Goal: Information Seeking & Learning: Learn about a topic

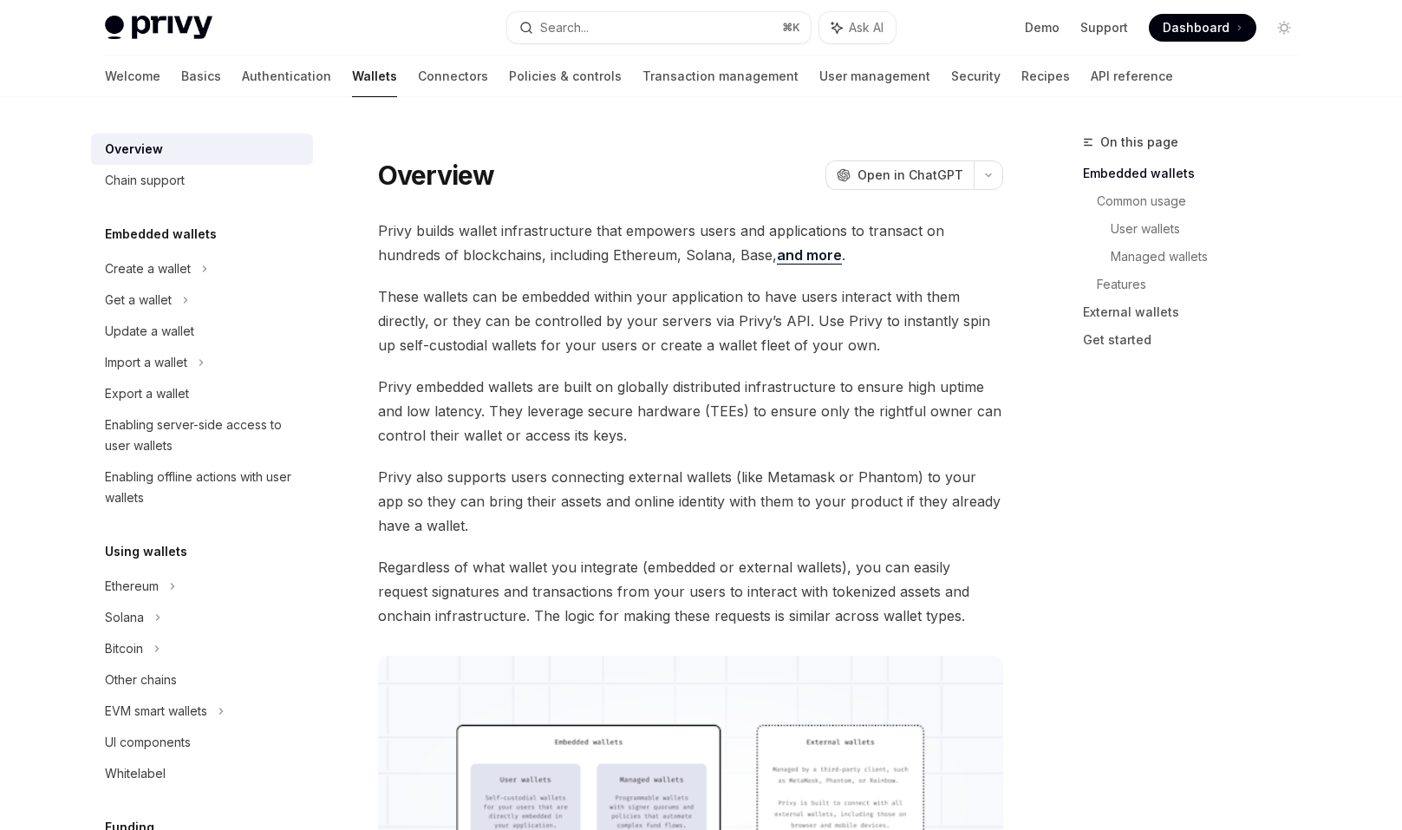
scroll to position [670, 0]
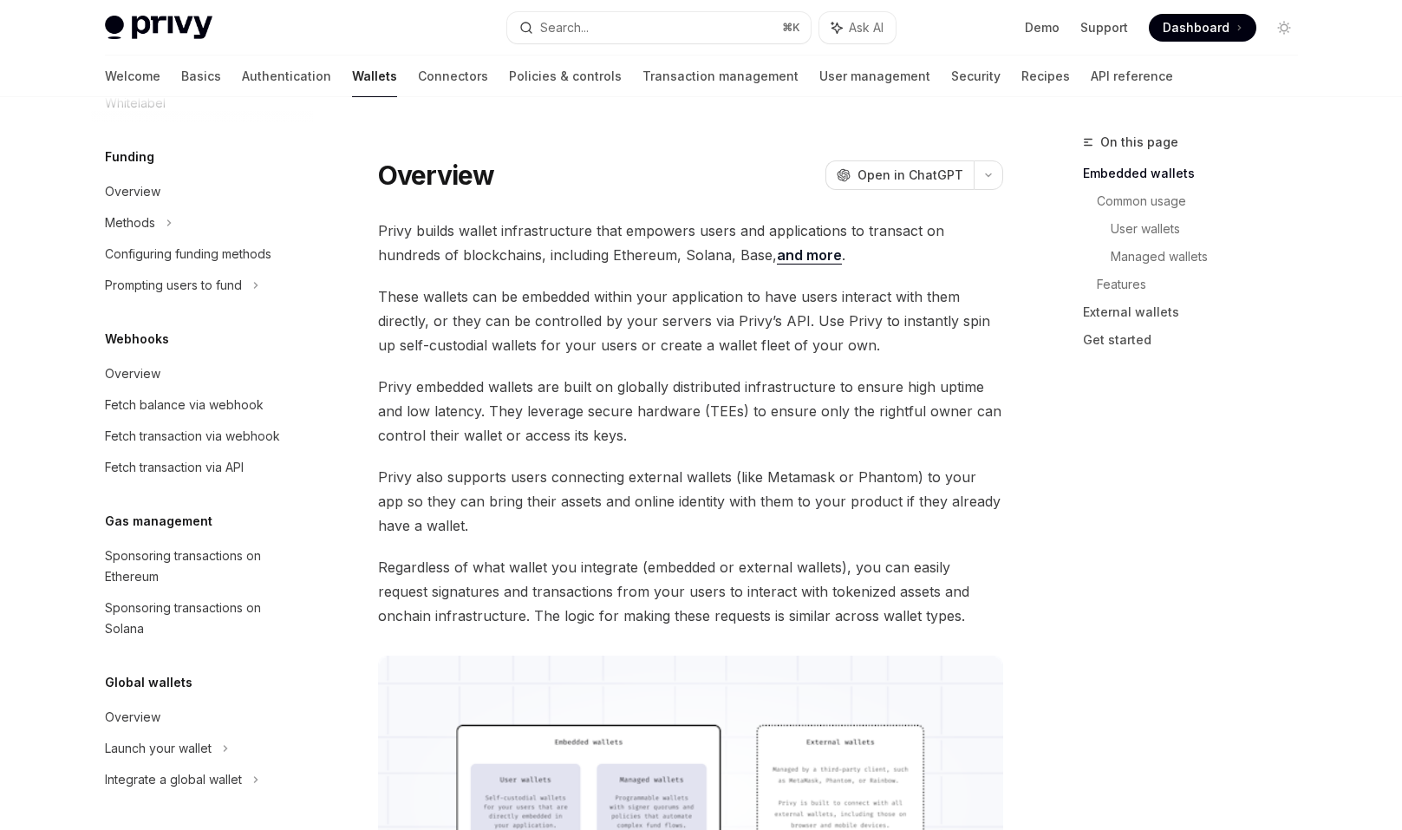
click at [469, 255] on span "Privy builds wallet infrastructure that empowers users and applications to tran…" at bounding box center [690, 243] width 625 height 49
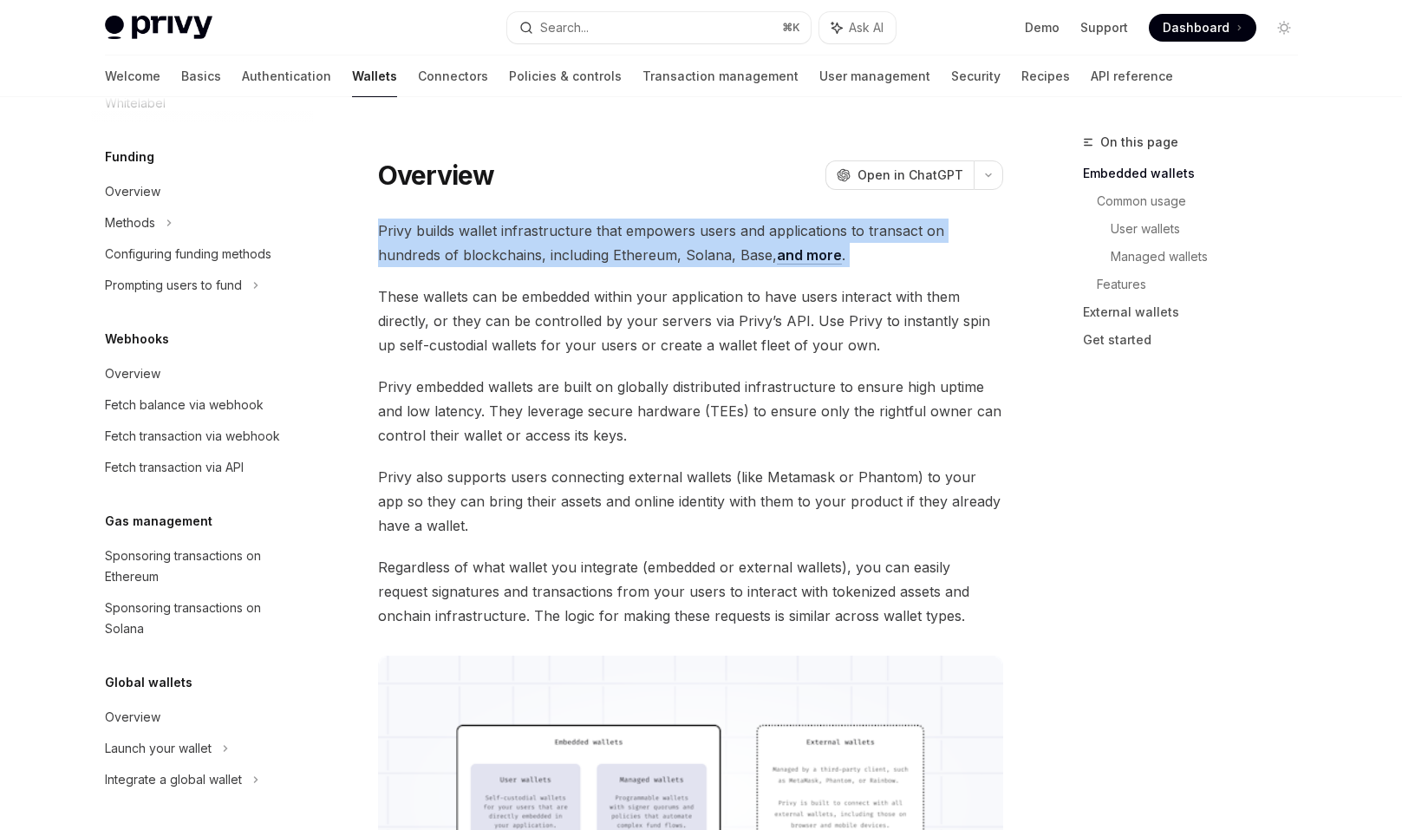
click at [569, 317] on span "These wallets can be embedded within your application to have users interact wi…" at bounding box center [690, 320] width 625 height 73
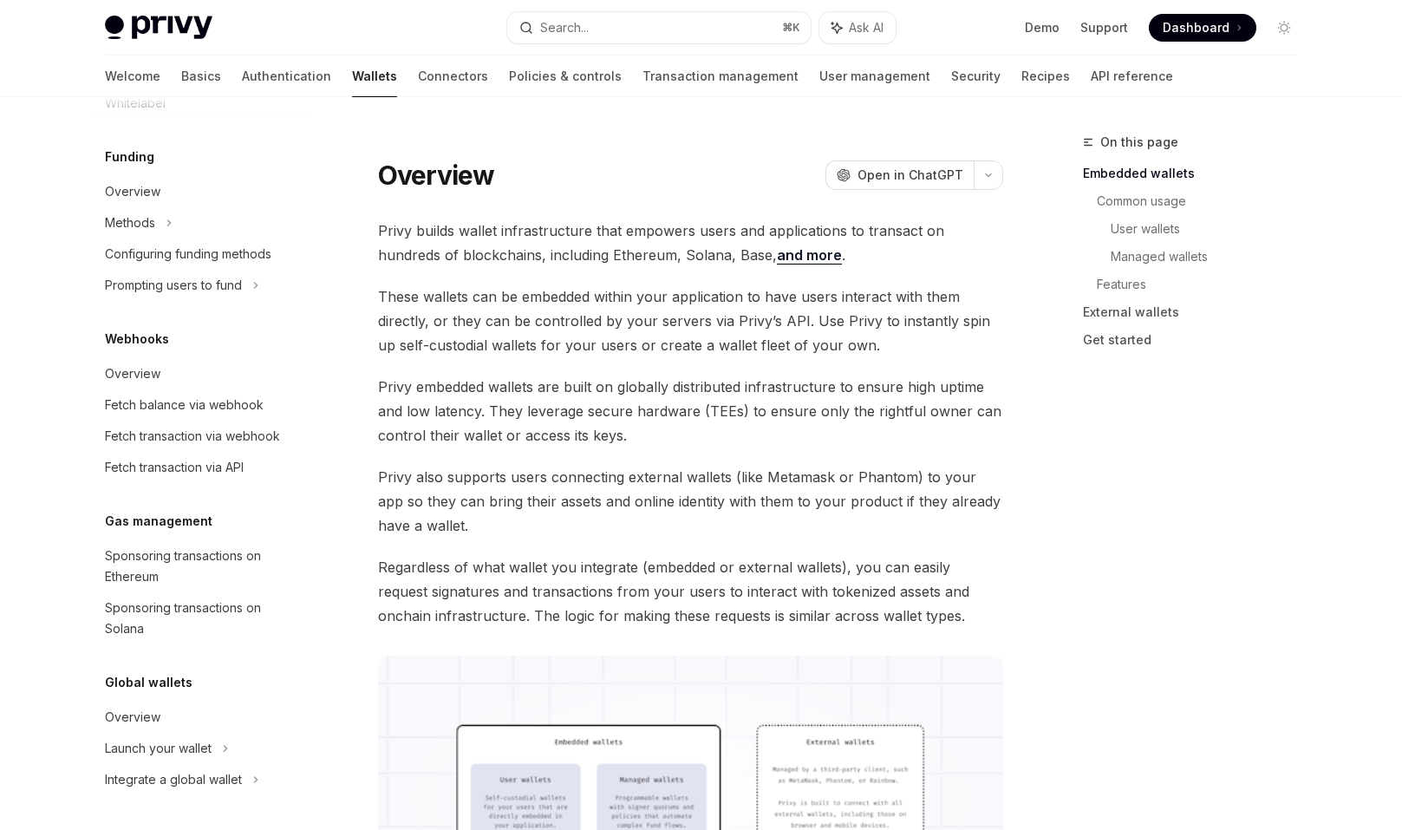
click at [569, 317] on span "These wallets can be embedded within your application to have users interact wi…" at bounding box center [690, 320] width 625 height 73
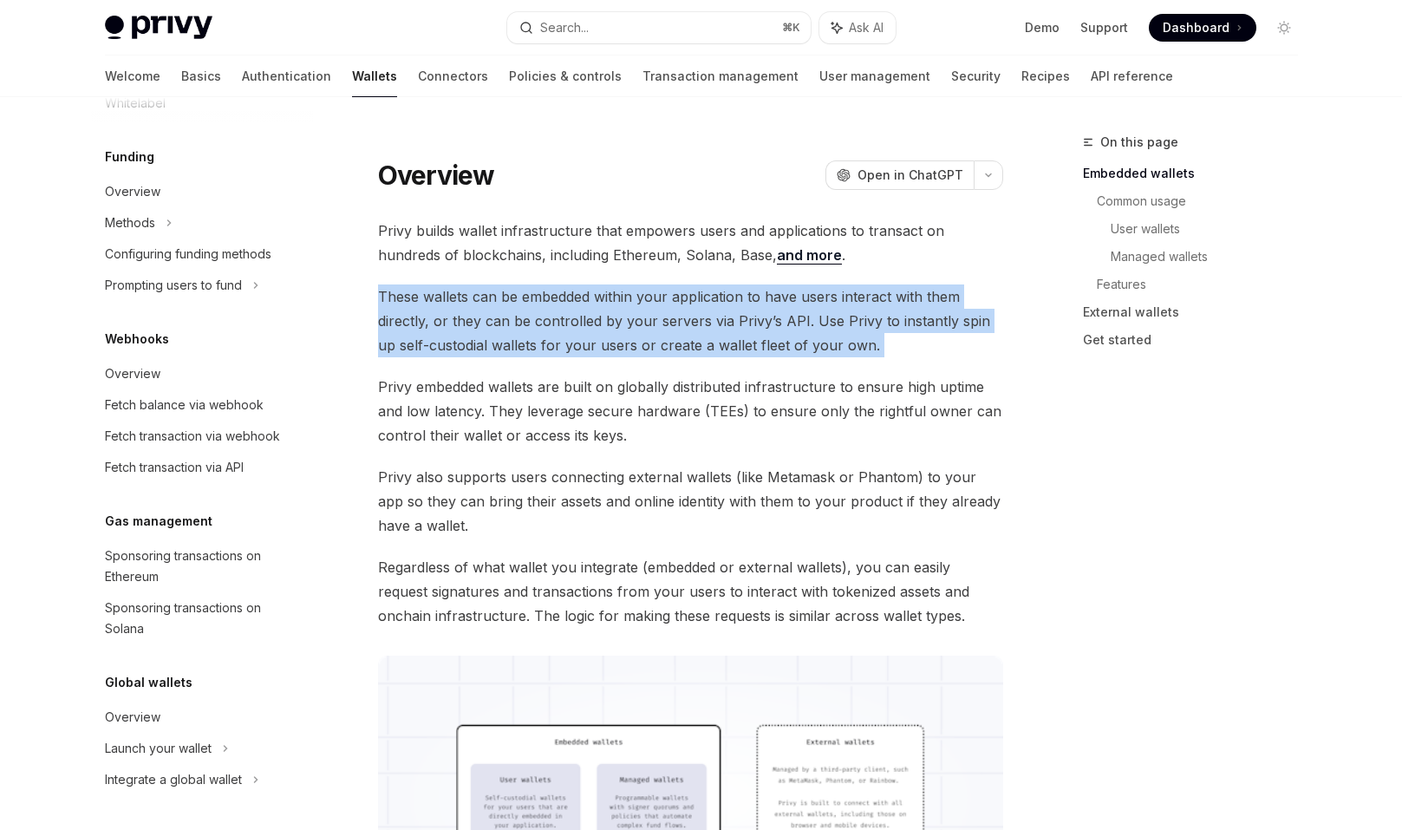
click at [753, 445] on span "Privy embedded wallets are built on globally distributed infrastructure to ensu…" at bounding box center [690, 411] width 625 height 73
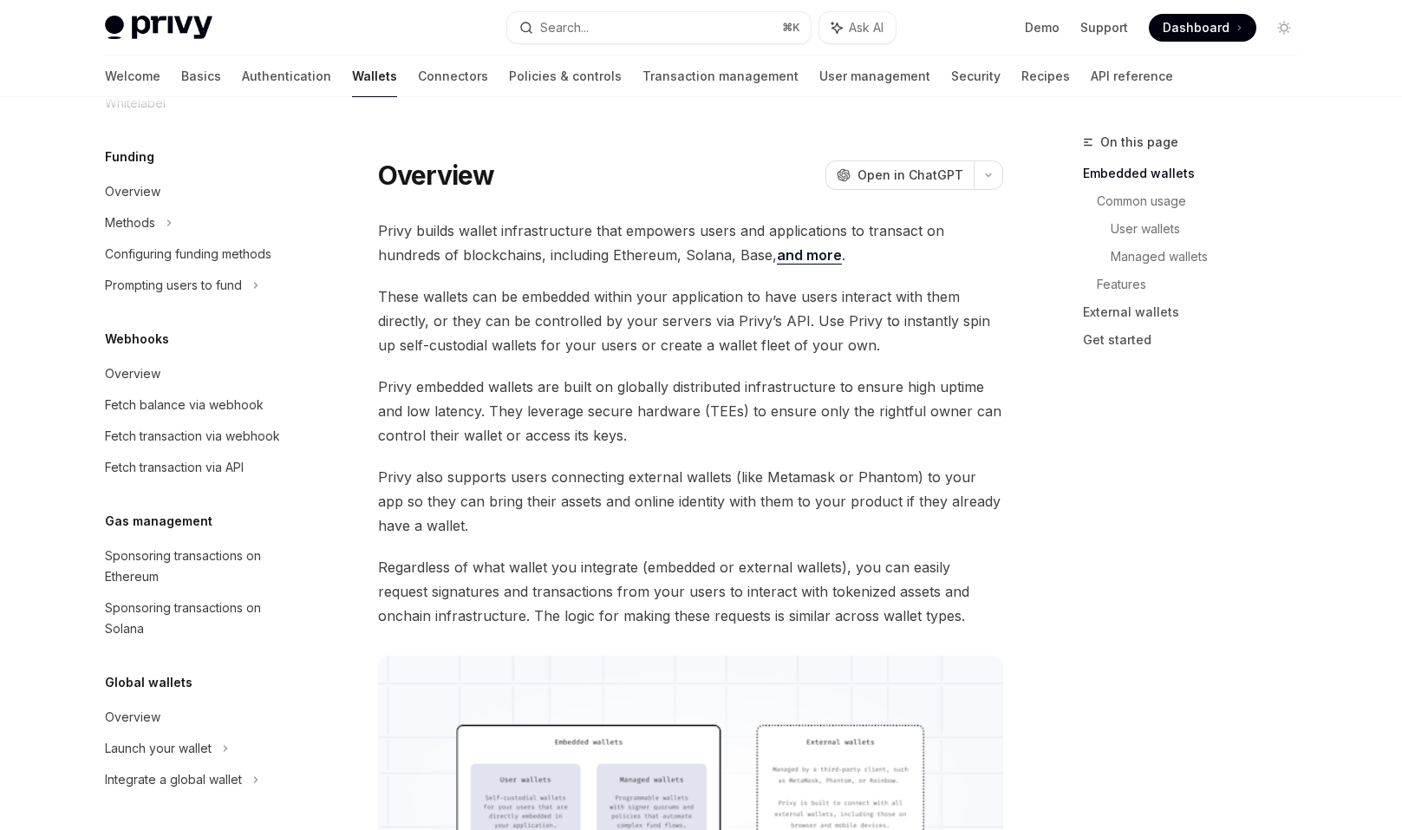
click at [753, 445] on span "Privy embedded wallets are built on globally distributed infrastructure to ensu…" at bounding box center [690, 411] width 625 height 73
click at [700, 487] on span "Privy also supports users connecting external wallets (like Metamask or Phantom…" at bounding box center [690, 501] width 625 height 73
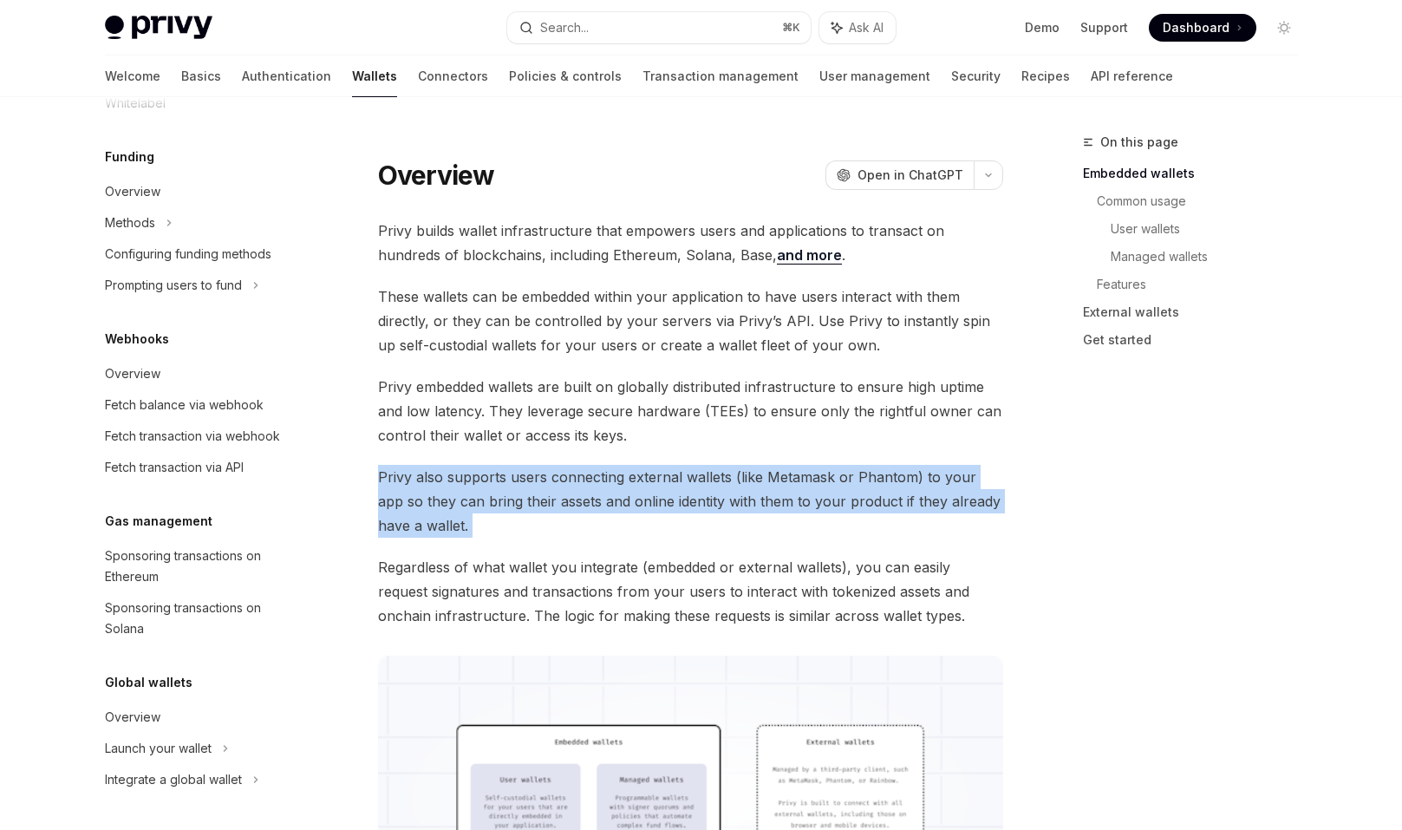
click at [700, 487] on span "Privy also supports users connecting external wallets (like Metamask or Phantom…" at bounding box center [690, 501] width 625 height 73
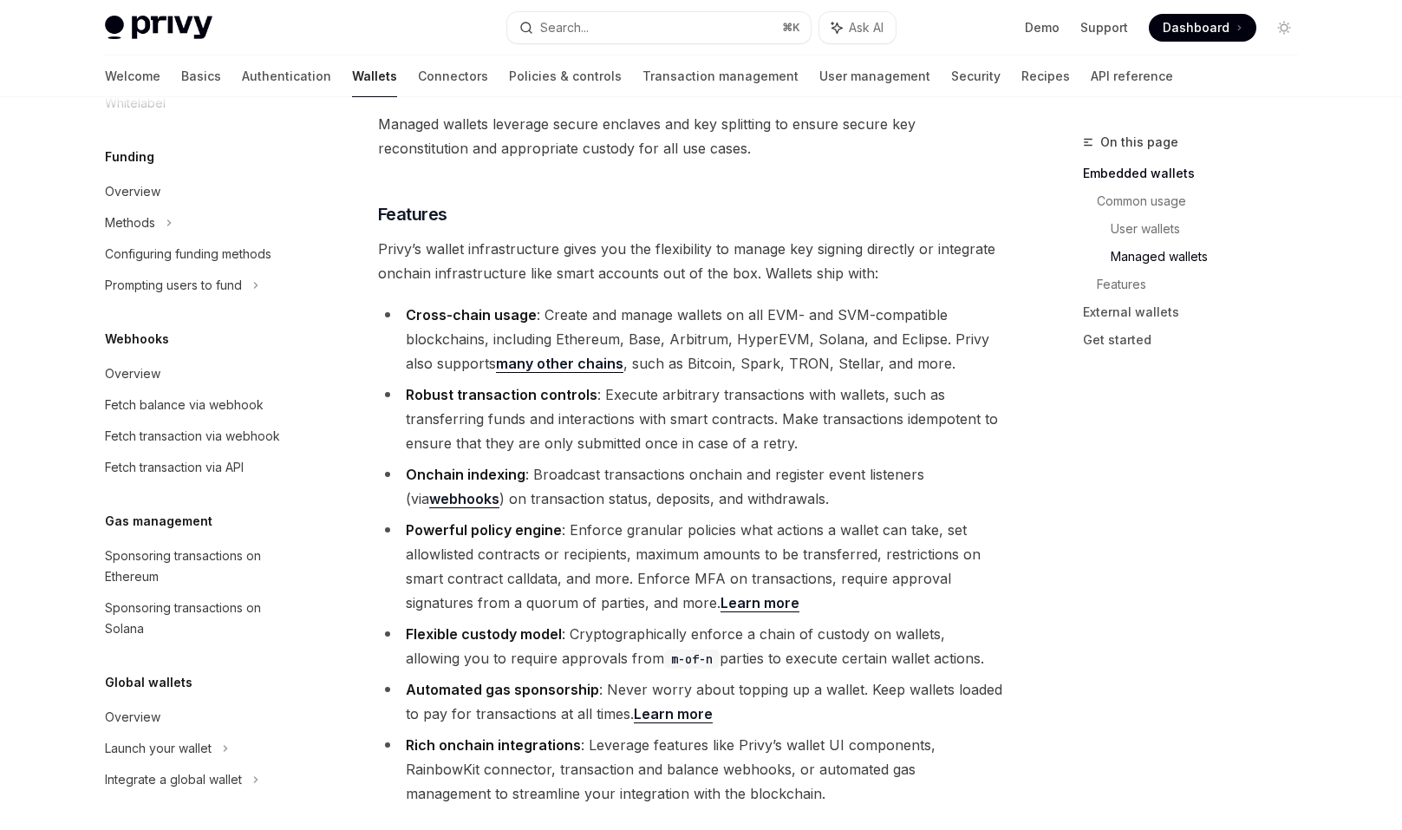
scroll to position [1861, 0]
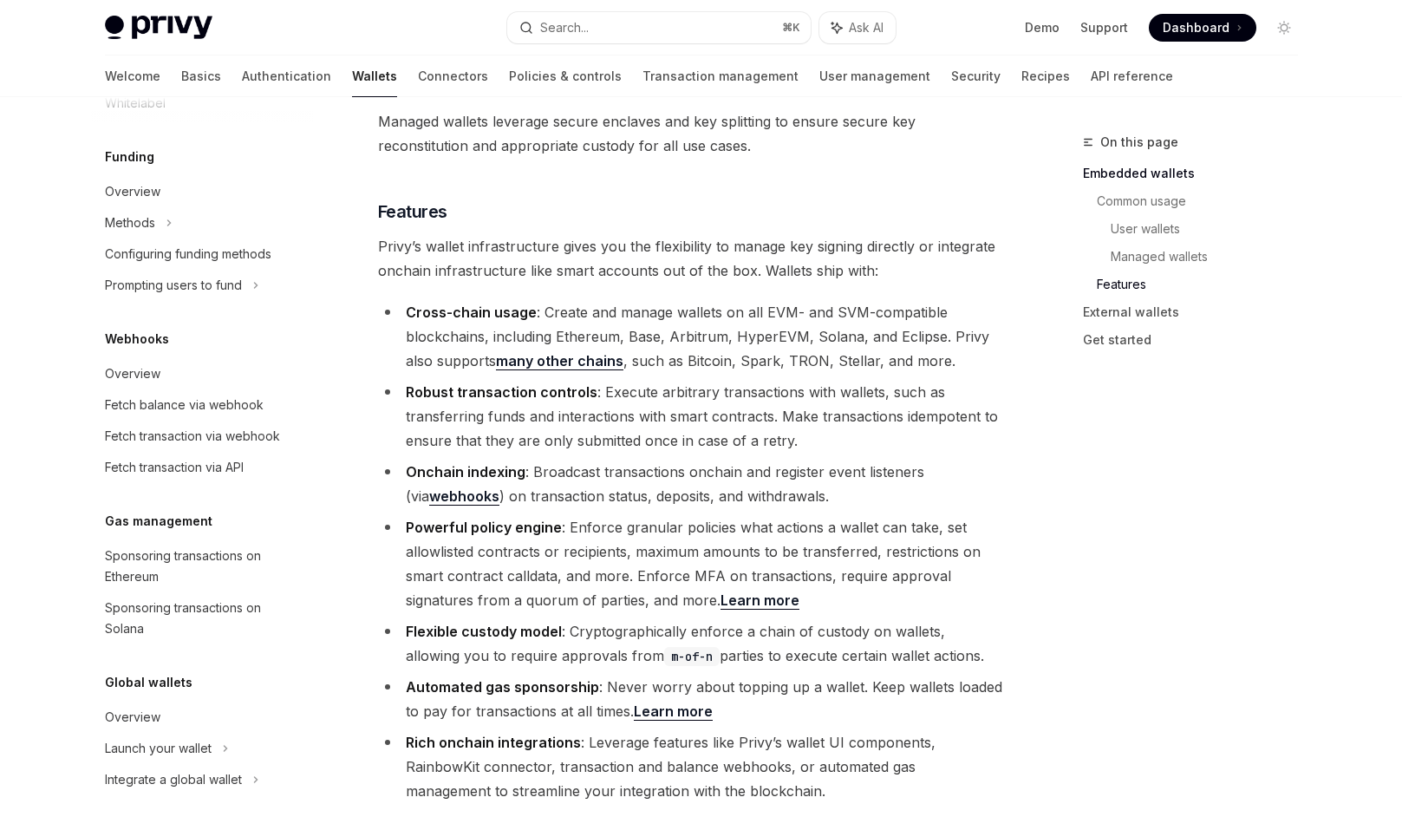
click at [667, 730] on li "Rich onchain integrations : Leverage features like Privy’s wallet UI components…" at bounding box center [690, 766] width 625 height 73
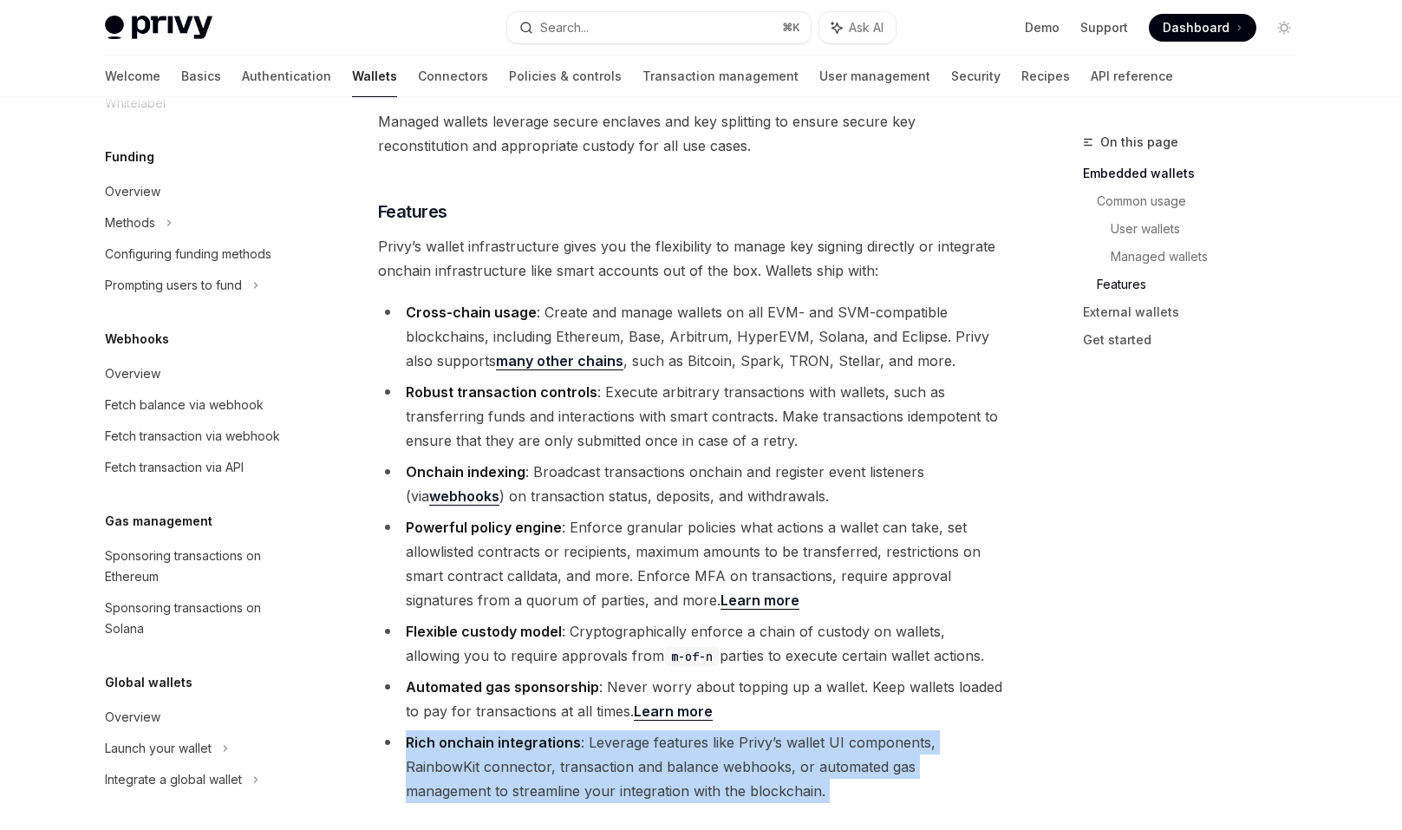
click at [667, 730] on li "Rich onchain integrations : Leverage features like Privy’s wallet UI components…" at bounding box center [690, 766] width 625 height 73
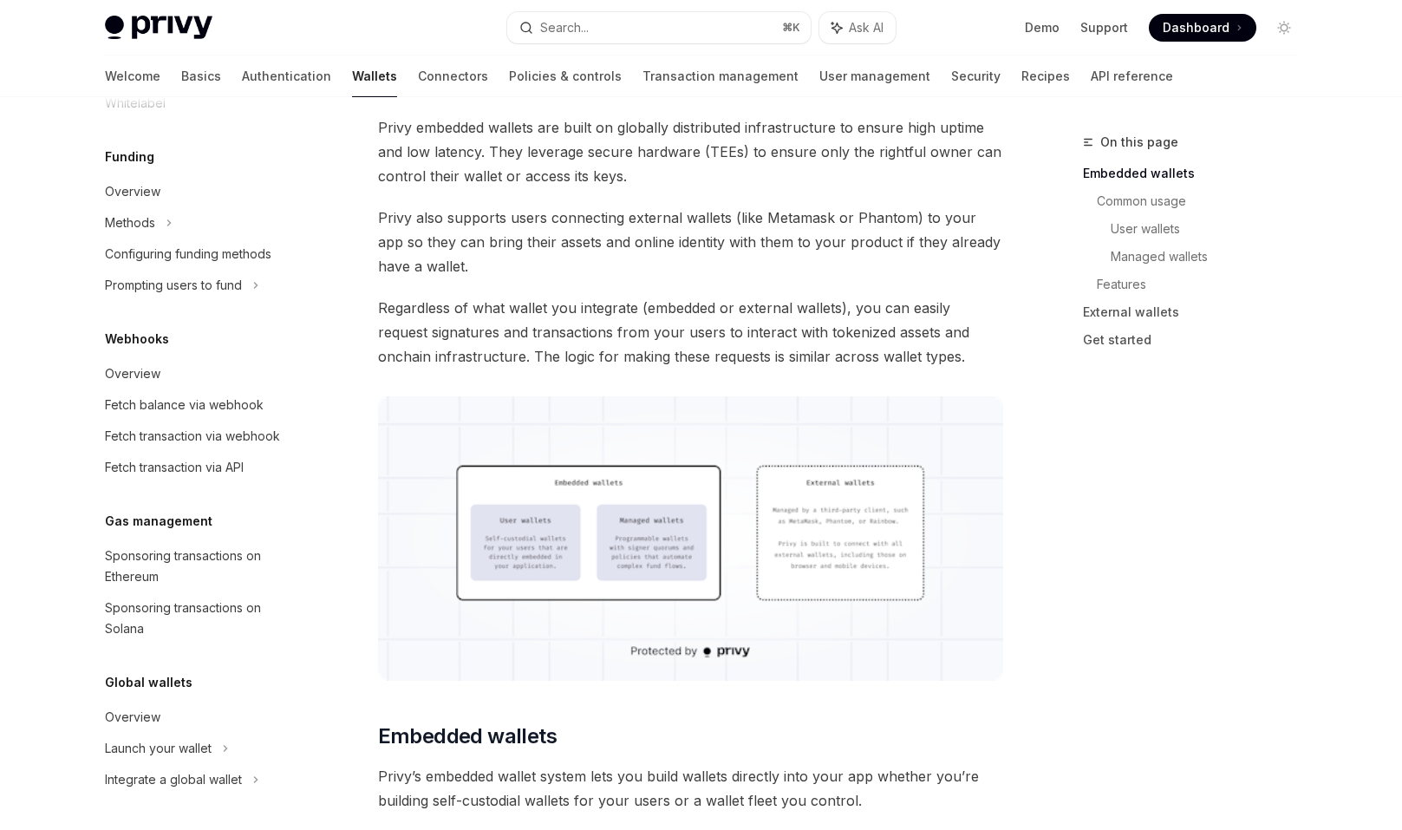
scroll to position [0, 0]
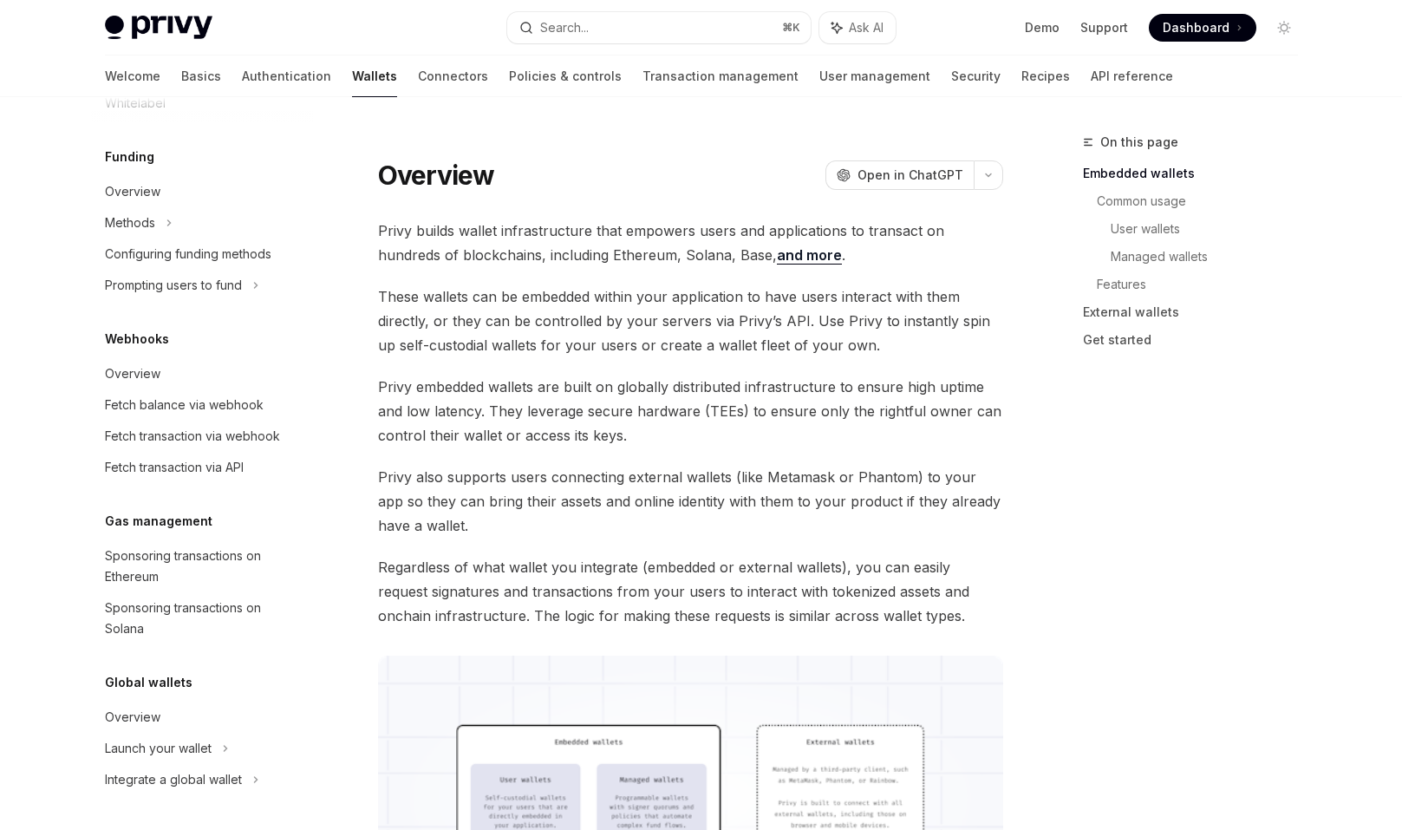
click at [552, 333] on span "These wallets can be embedded within your application to have users interact wi…" at bounding box center [690, 320] width 625 height 73
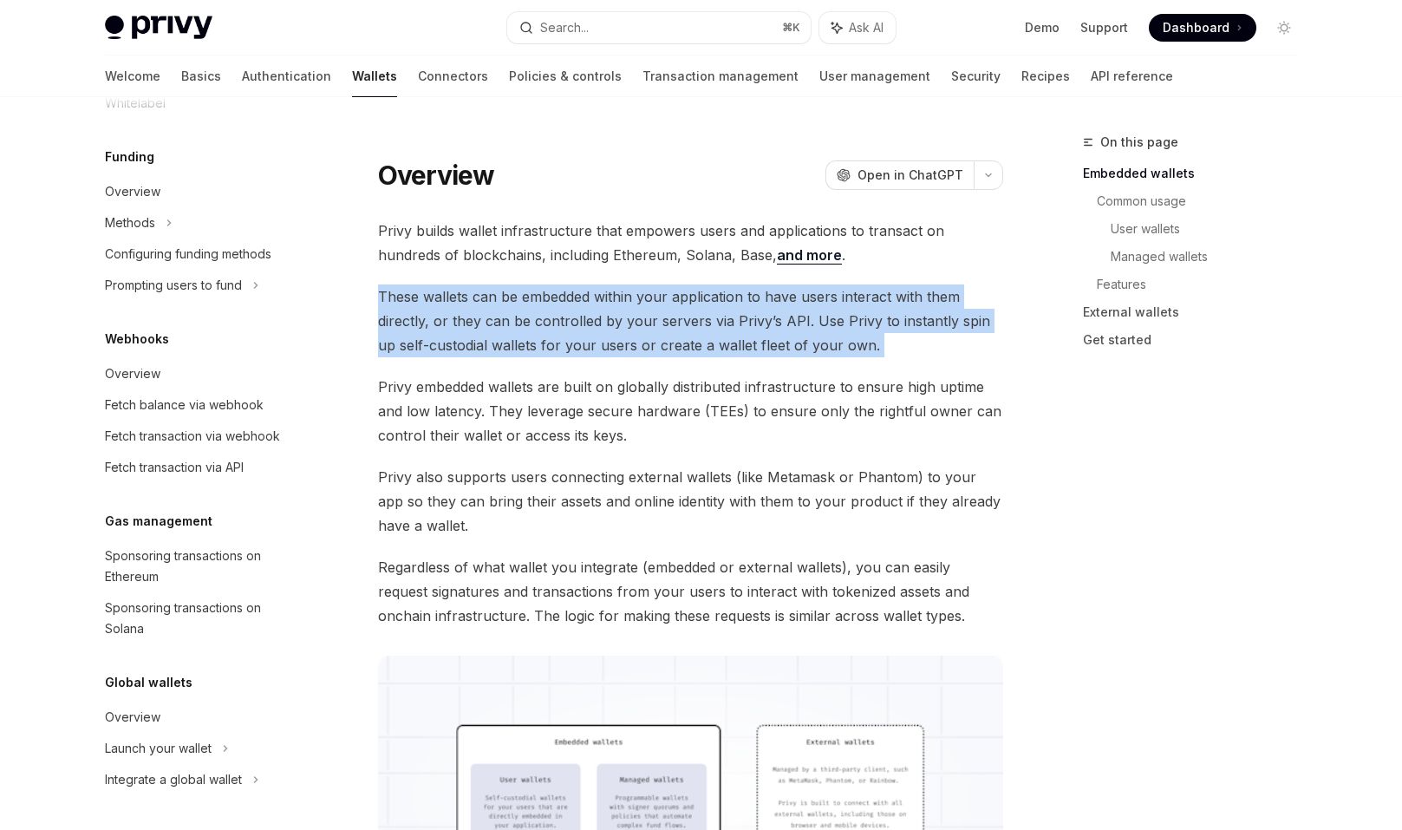
click at [631, 356] on span "These wallets can be embedded within your application to have users interact wi…" at bounding box center [690, 320] width 625 height 73
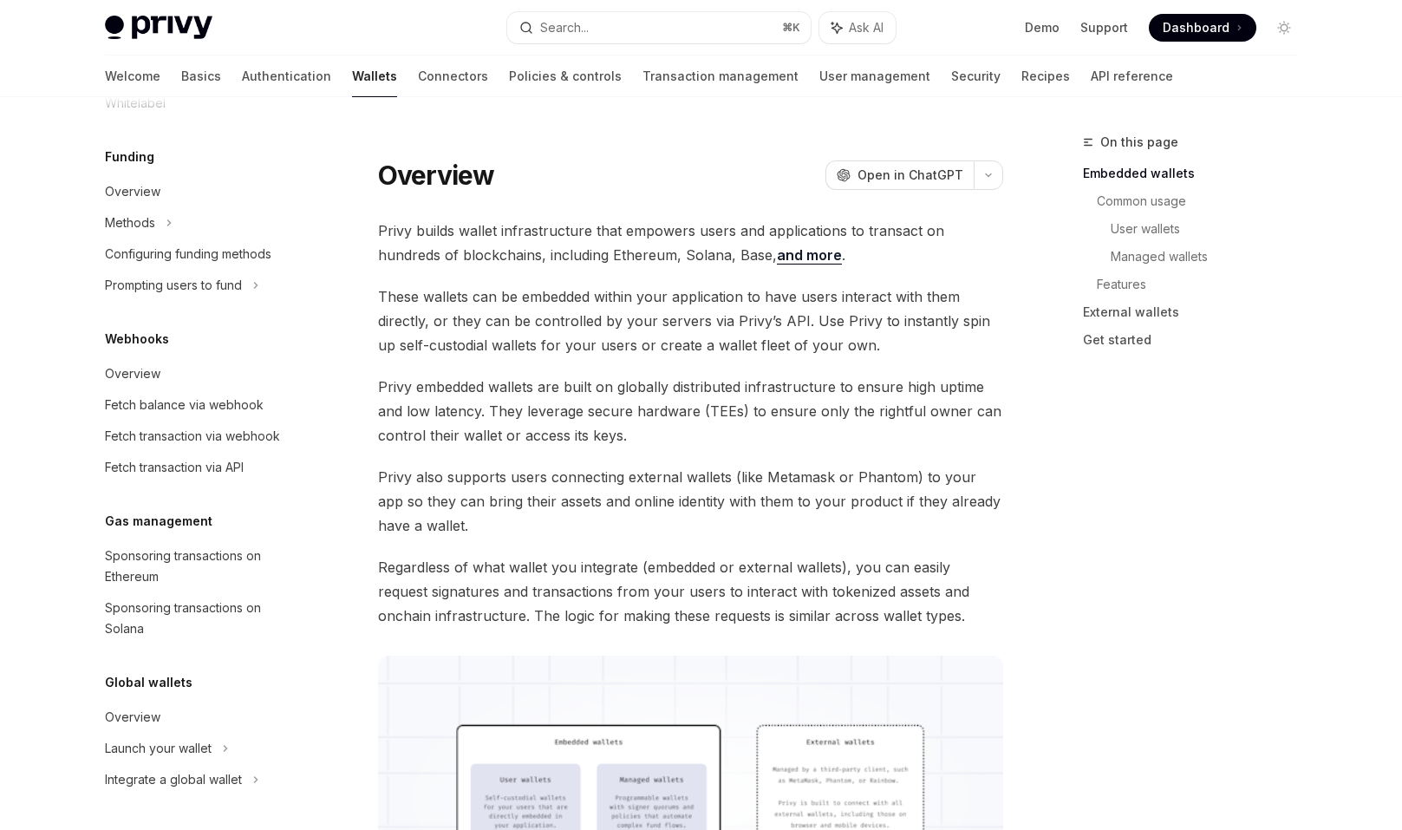
click at [694, 399] on span "Privy embedded wallets are built on globally distributed infrastructure to ensu…" at bounding box center [690, 411] width 625 height 73
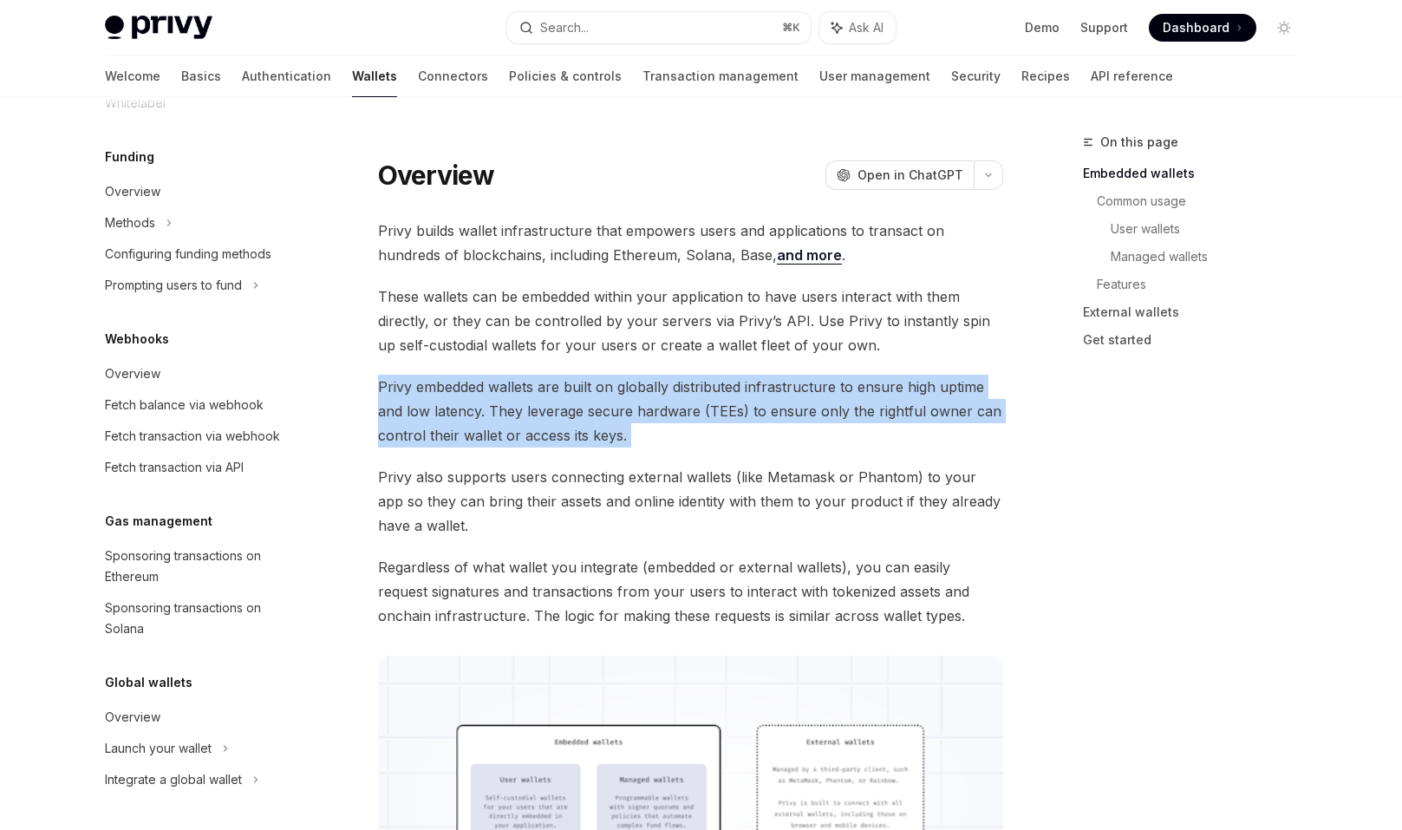
click at [693, 408] on span "Privy embedded wallets are built on globally distributed infrastructure to ensu…" at bounding box center [690, 411] width 625 height 73
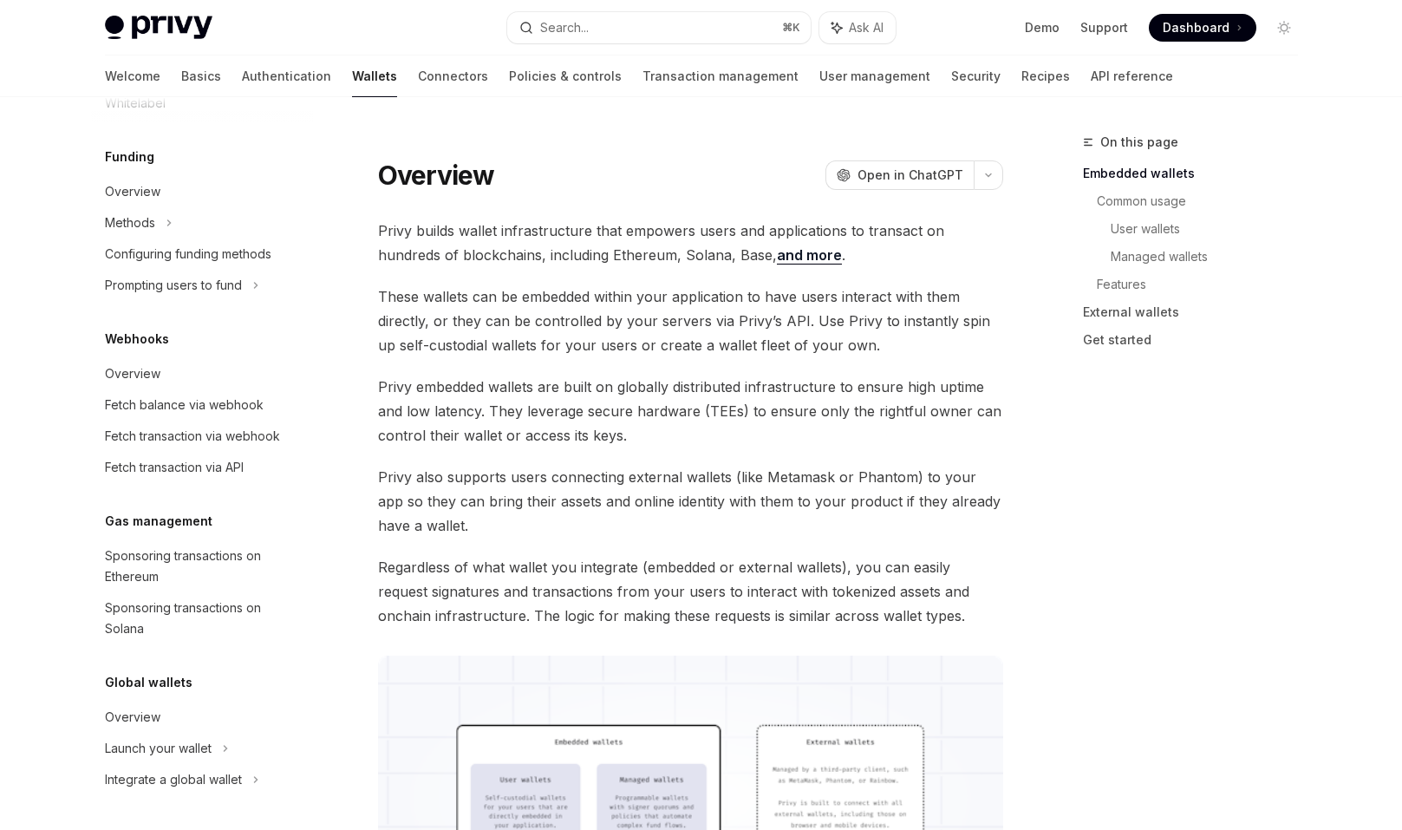
click at [693, 408] on span "Privy embedded wallets are built on globally distributed infrastructure to ensu…" at bounding box center [690, 411] width 625 height 73
click at [691, 428] on span "Privy embedded wallets are built on globally distributed infrastructure to ensu…" at bounding box center [690, 411] width 625 height 73
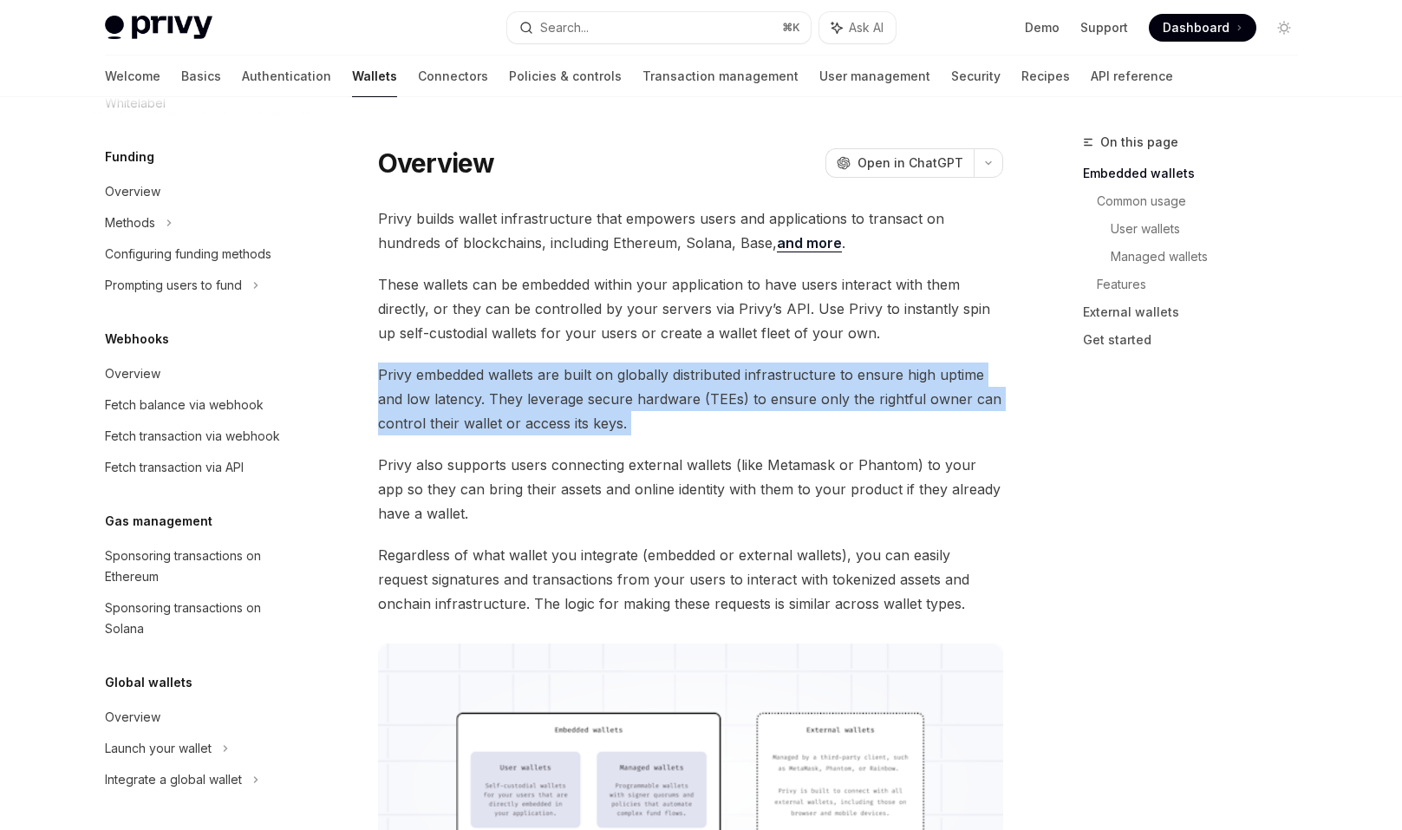
drag, startPoint x: 691, startPoint y: 428, endPoint x: 691, endPoint y: 371, distance: 57.2
click at [691, 371] on span "Privy embedded wallets are built on globally distributed infrastructure to ensu…" at bounding box center [690, 398] width 625 height 73
click at [688, 384] on span "Privy embedded wallets are built on globally distributed infrastructure to ensu…" at bounding box center [690, 398] width 625 height 73
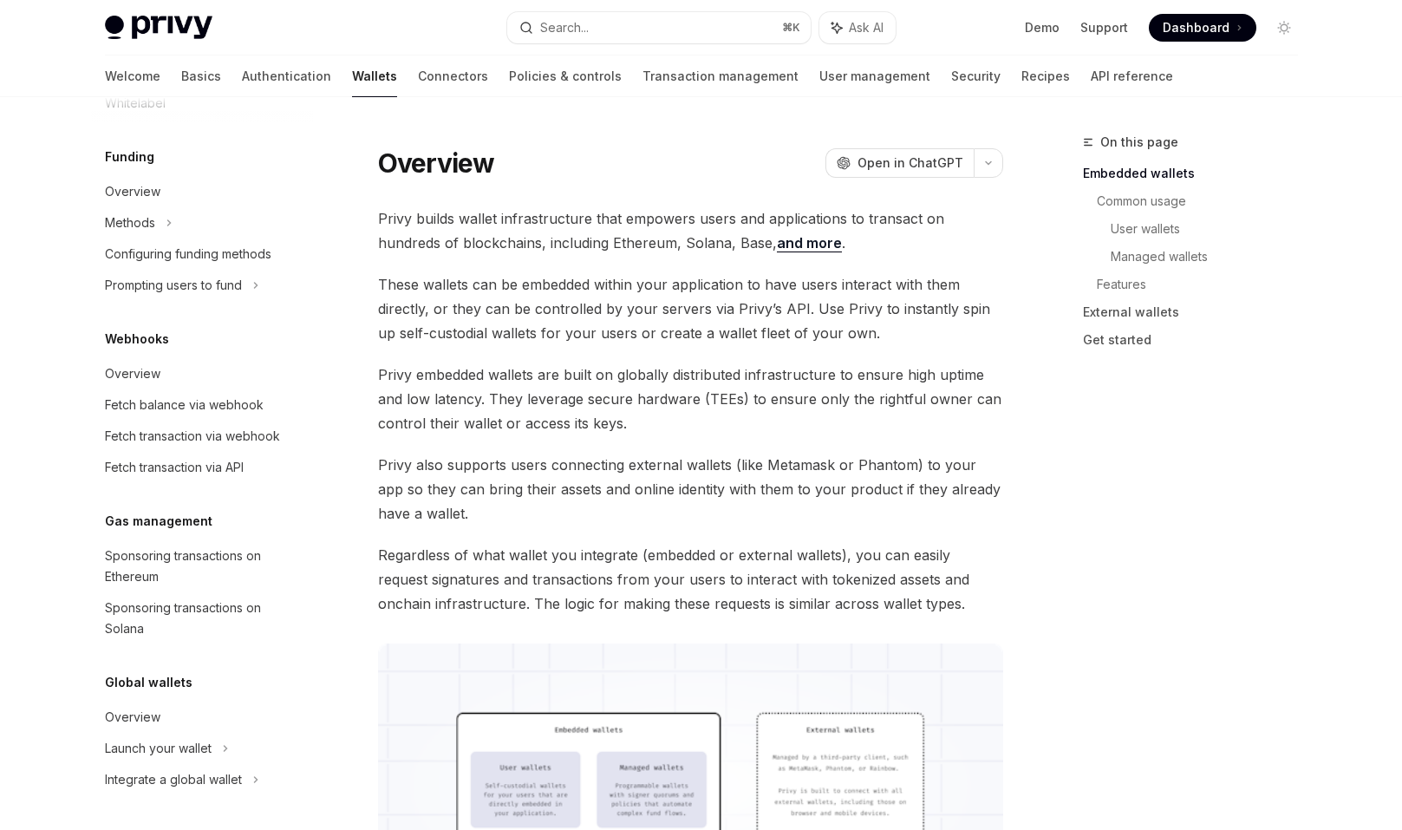
scroll to position [23, 0]
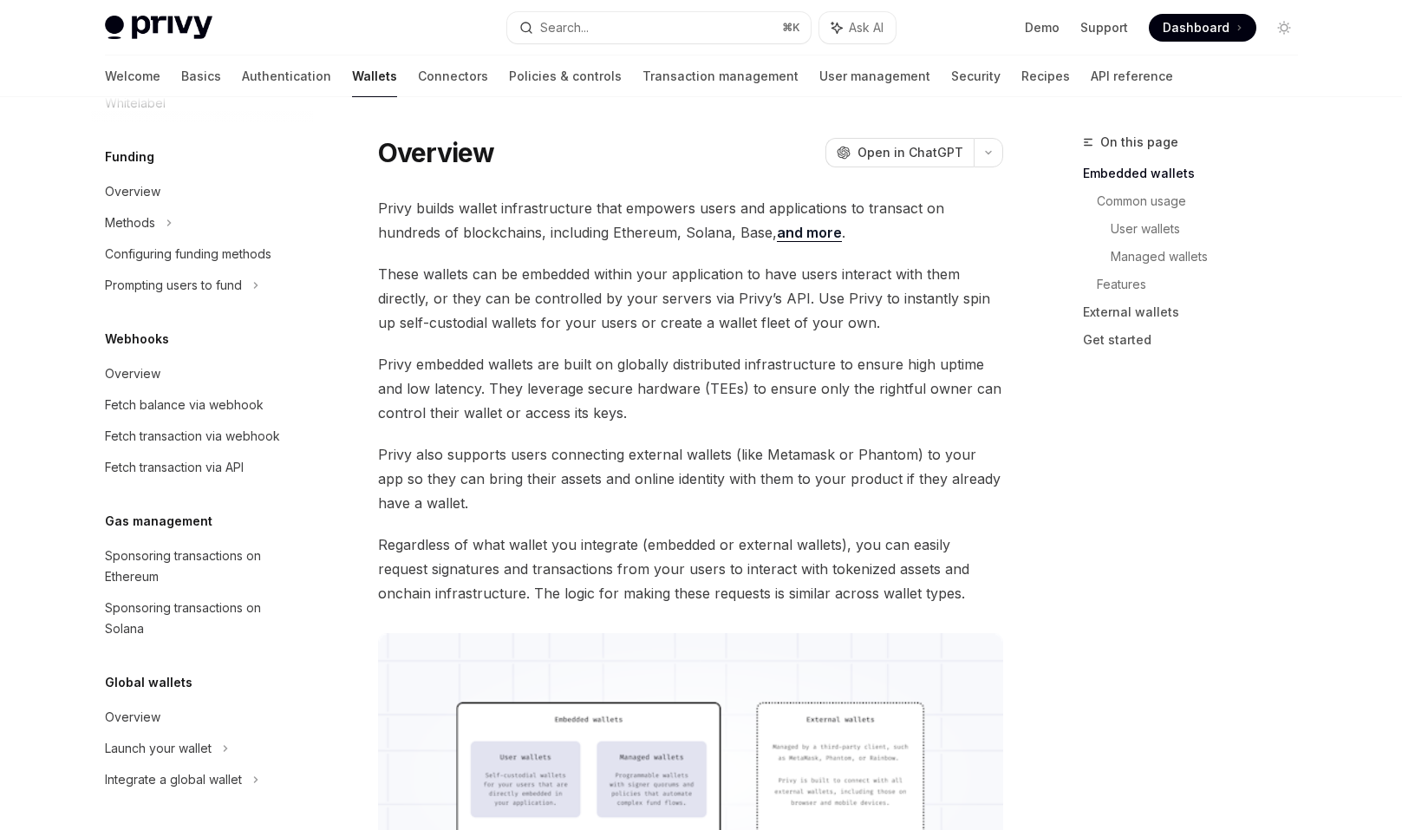
click at [685, 453] on span "Privy also supports users connecting external wallets (like Metamask or Phantom…" at bounding box center [690, 478] width 625 height 73
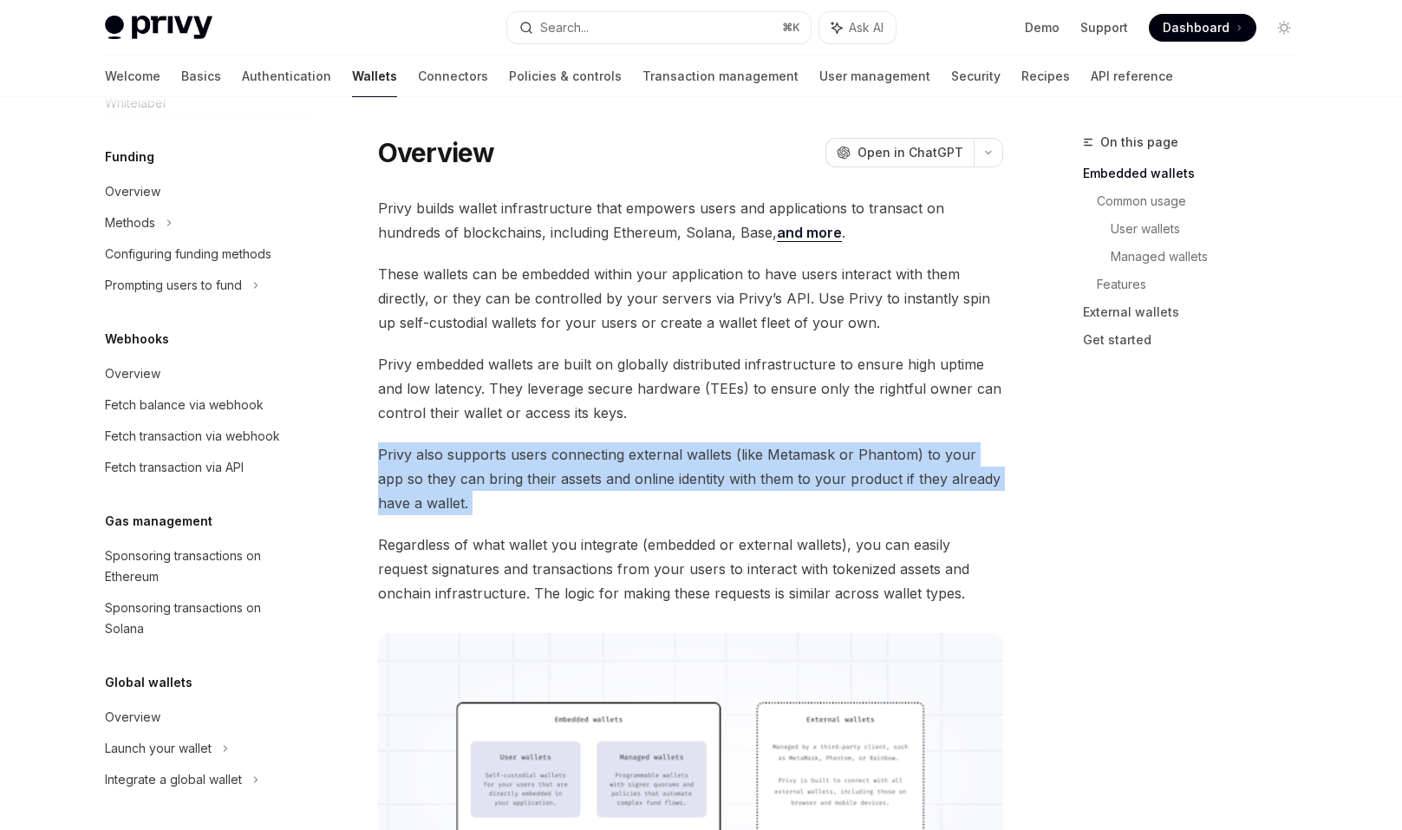
click at [679, 473] on span "Privy also supports users connecting external wallets (like Metamask or Phantom…" at bounding box center [690, 478] width 625 height 73
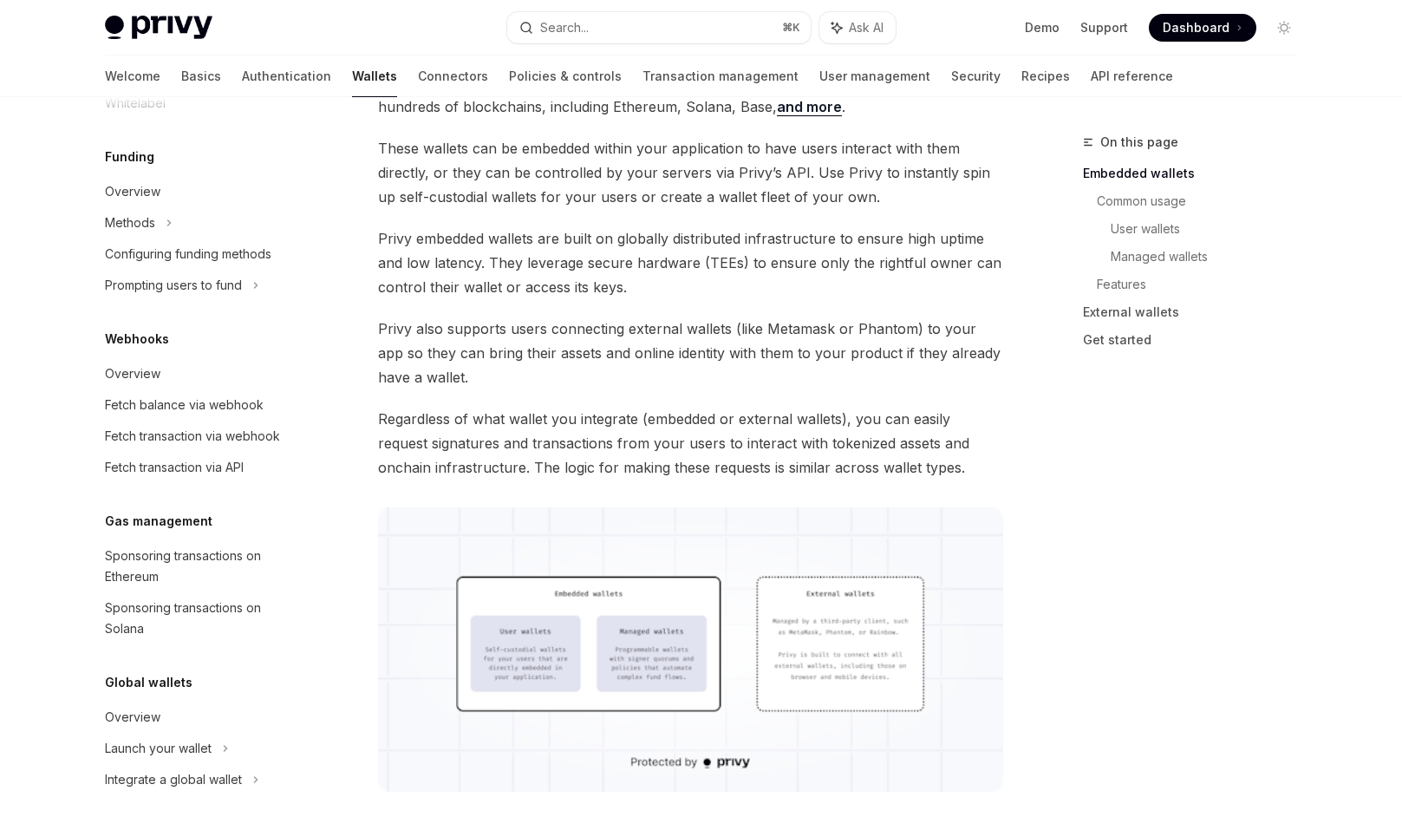
scroll to position [164, 0]
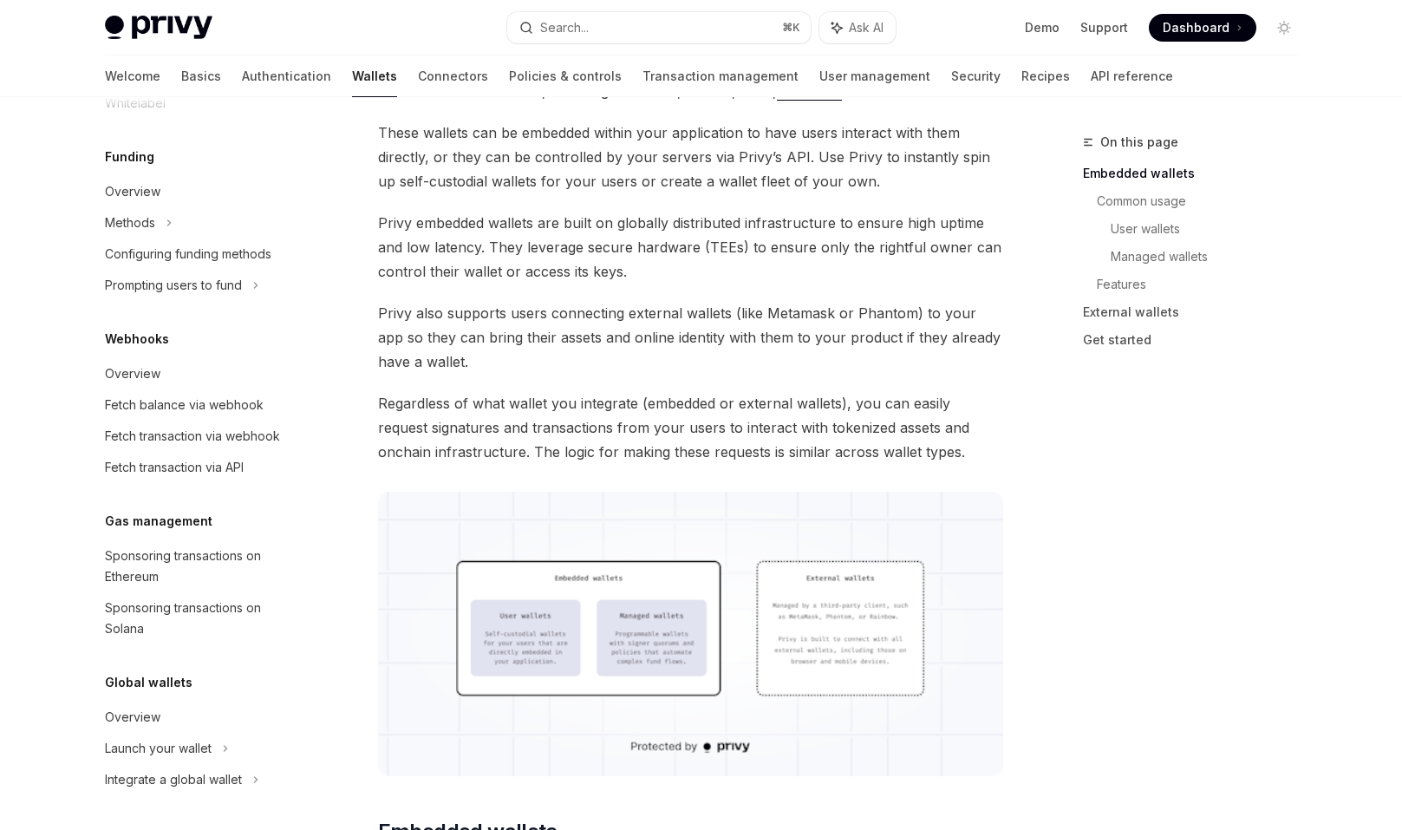
click at [680, 431] on span "Regardless of what wallet you integrate (embedded or external wallets), you can…" at bounding box center [690, 427] width 625 height 73
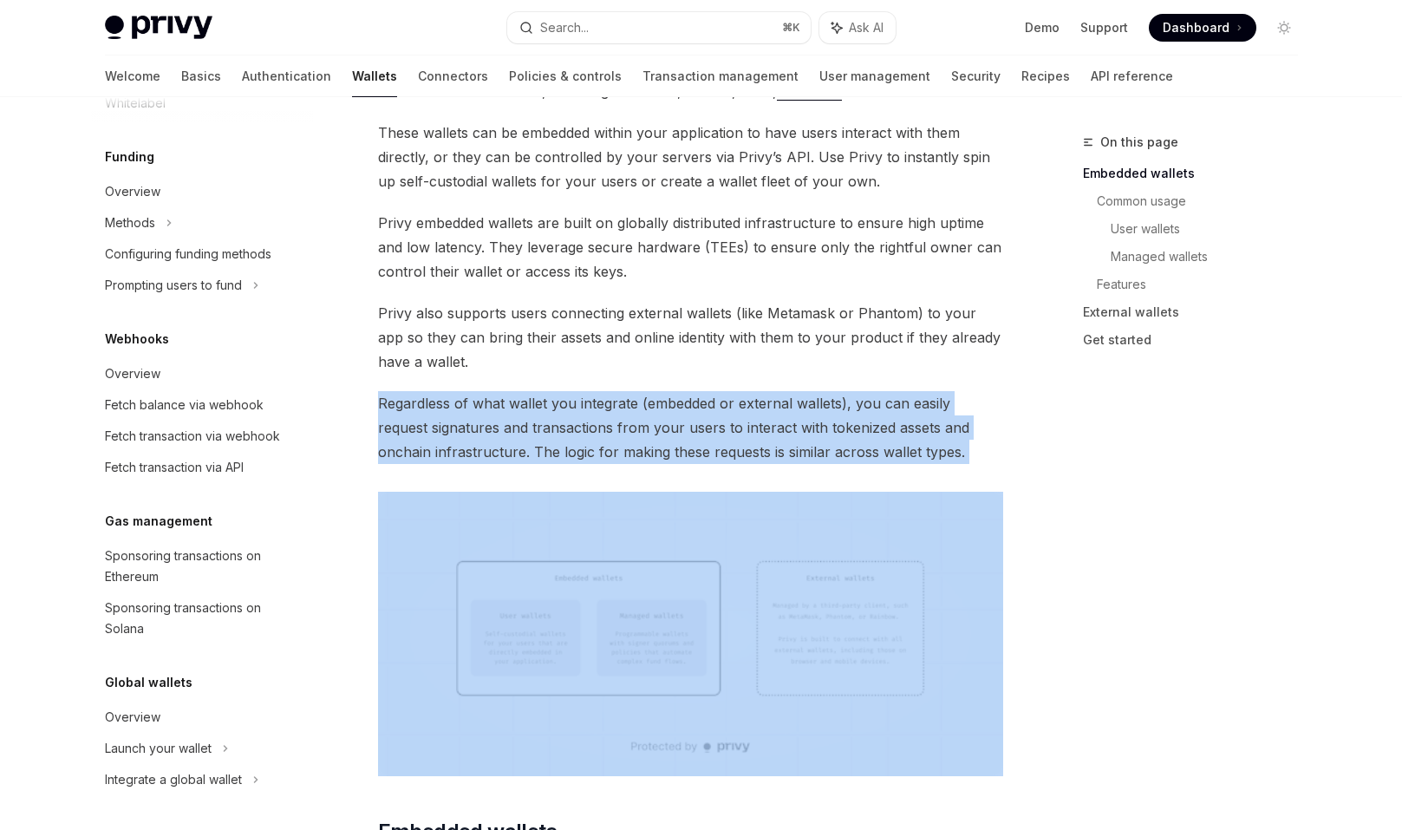
click at [680, 431] on span "Regardless of what wallet you integrate (embedded or external wallets), you can…" at bounding box center [690, 427] width 625 height 73
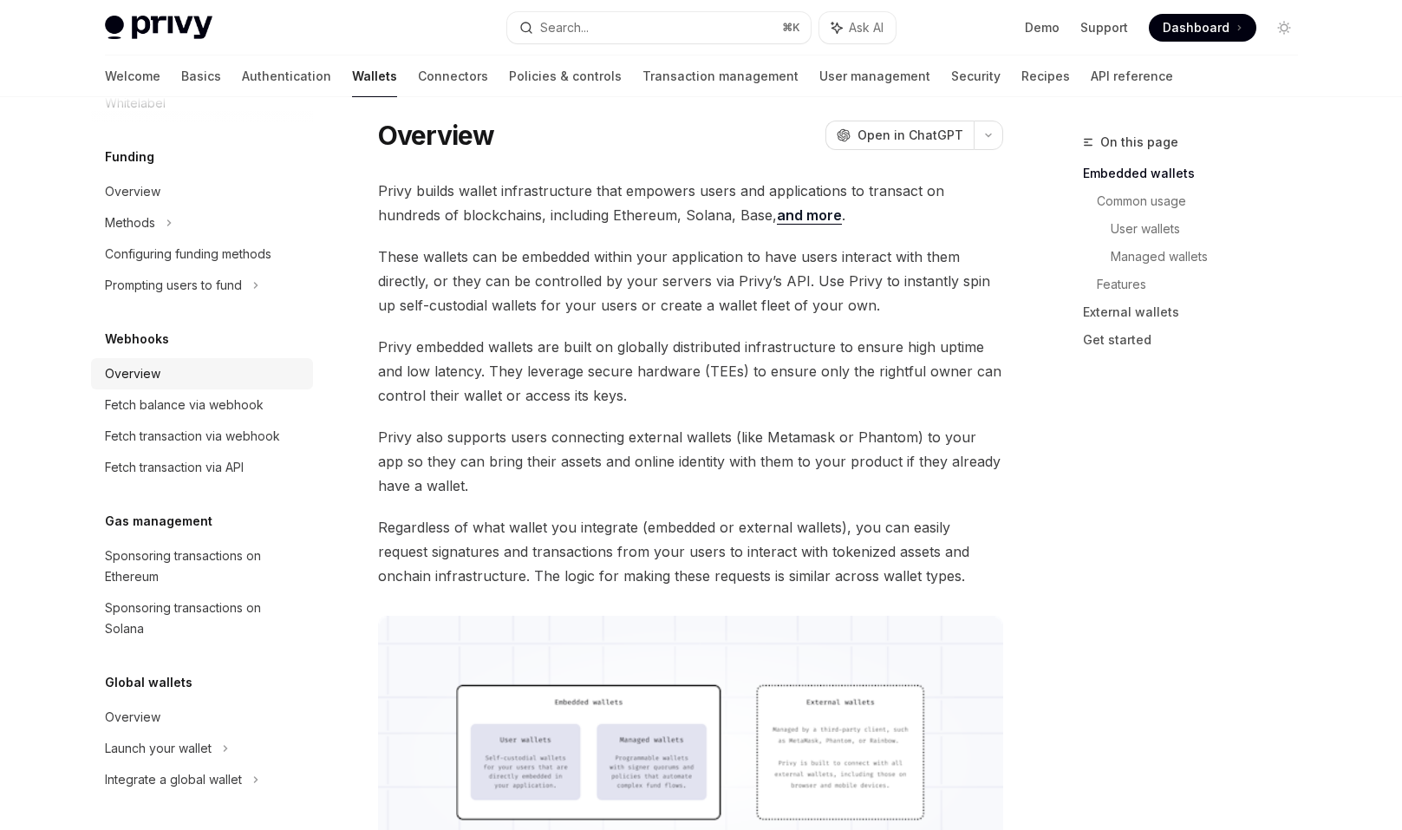
scroll to position [0, 0]
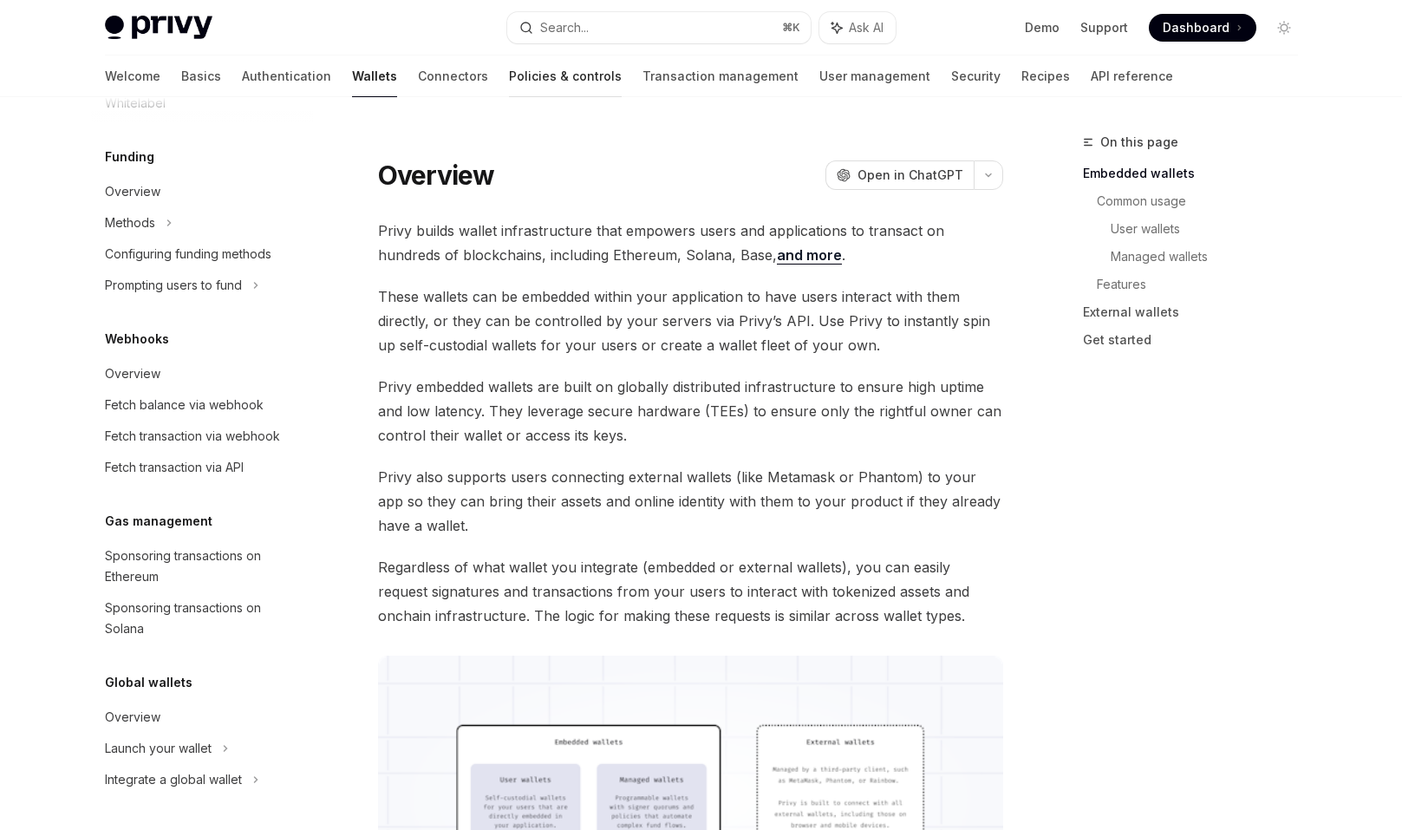
click at [509, 72] on link "Policies & controls" at bounding box center [565, 76] width 113 height 42
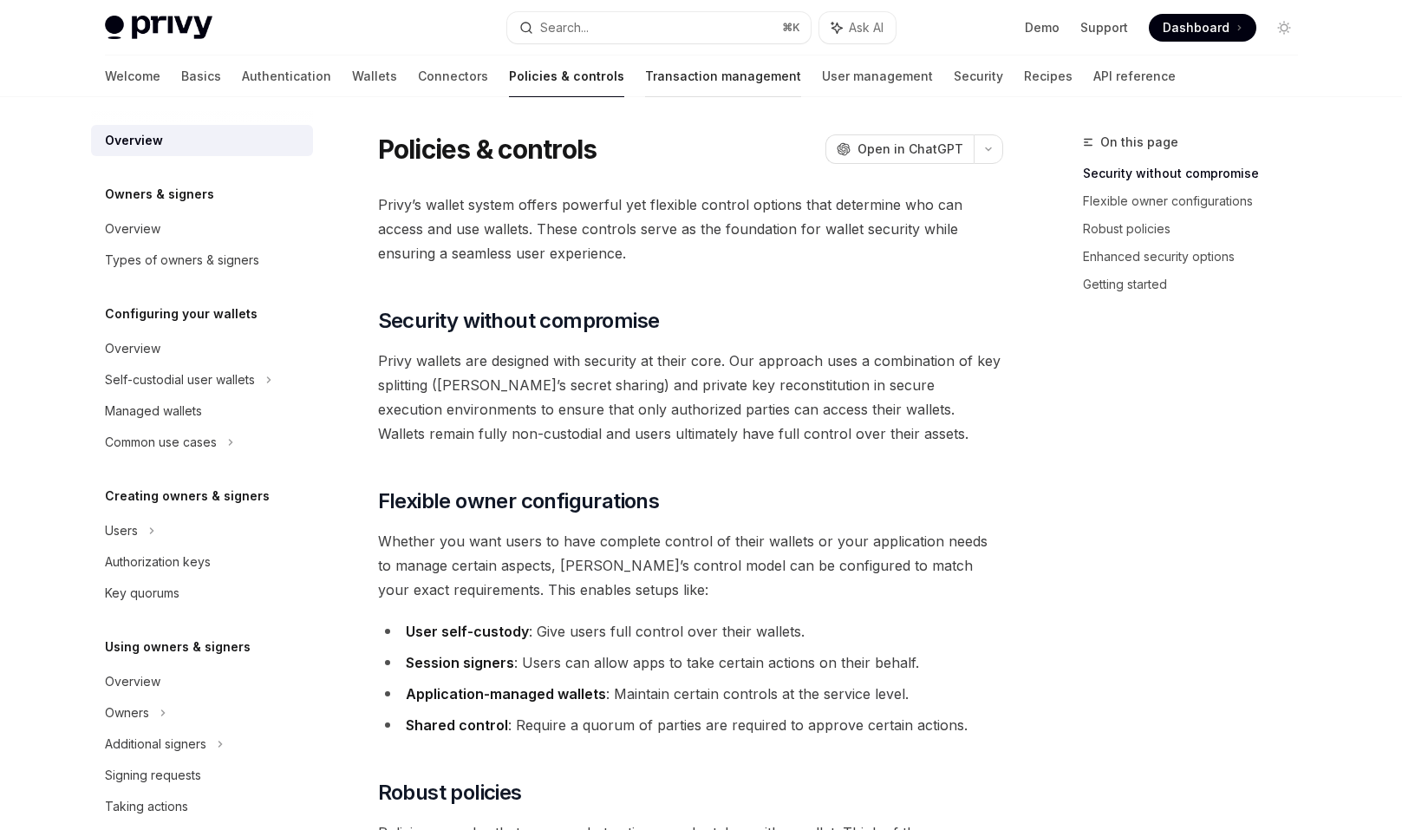
click at [645, 87] on link "Transaction management" at bounding box center [723, 76] width 156 height 42
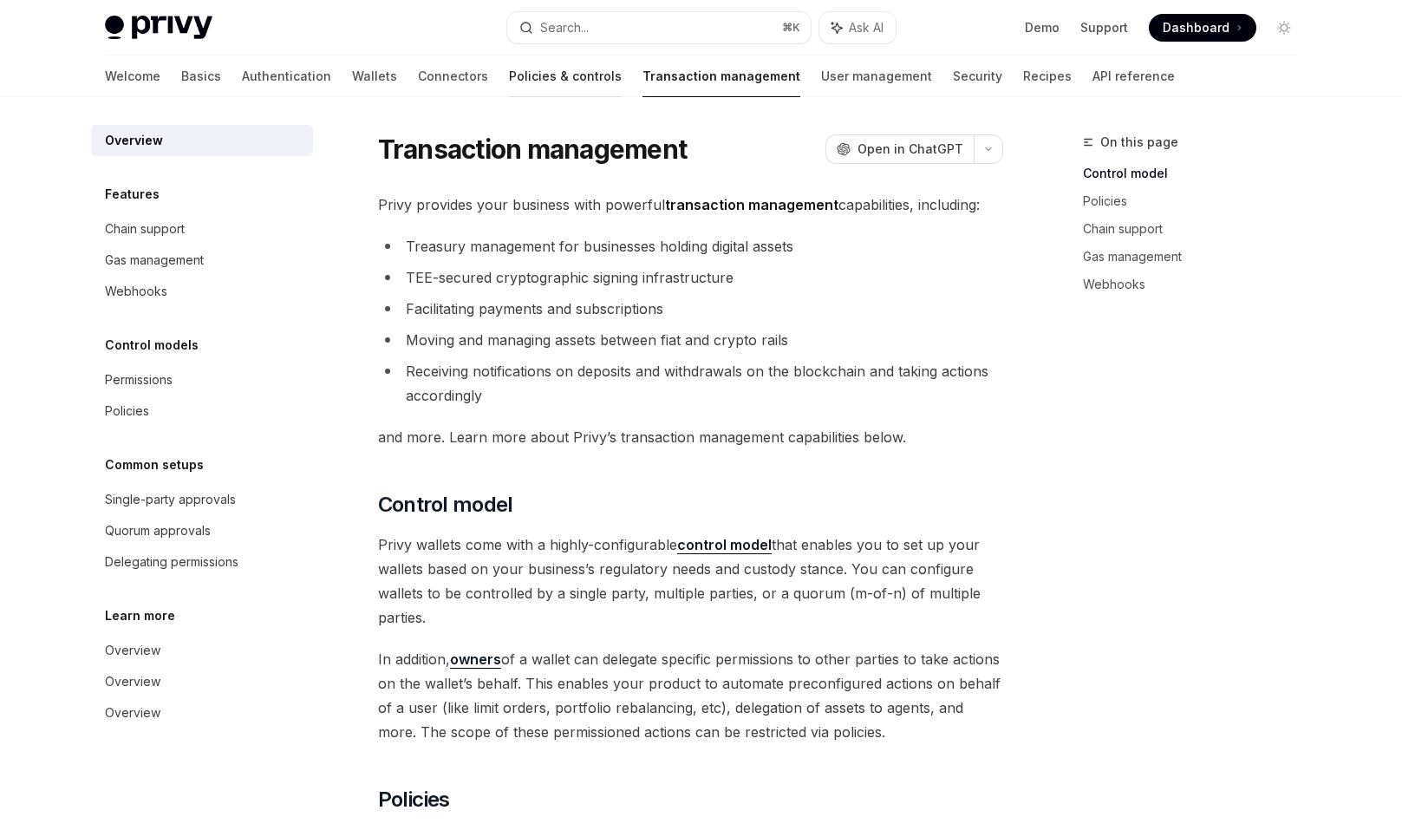
click at [509, 84] on link "Policies & controls" at bounding box center [565, 76] width 113 height 42
type textarea "*"
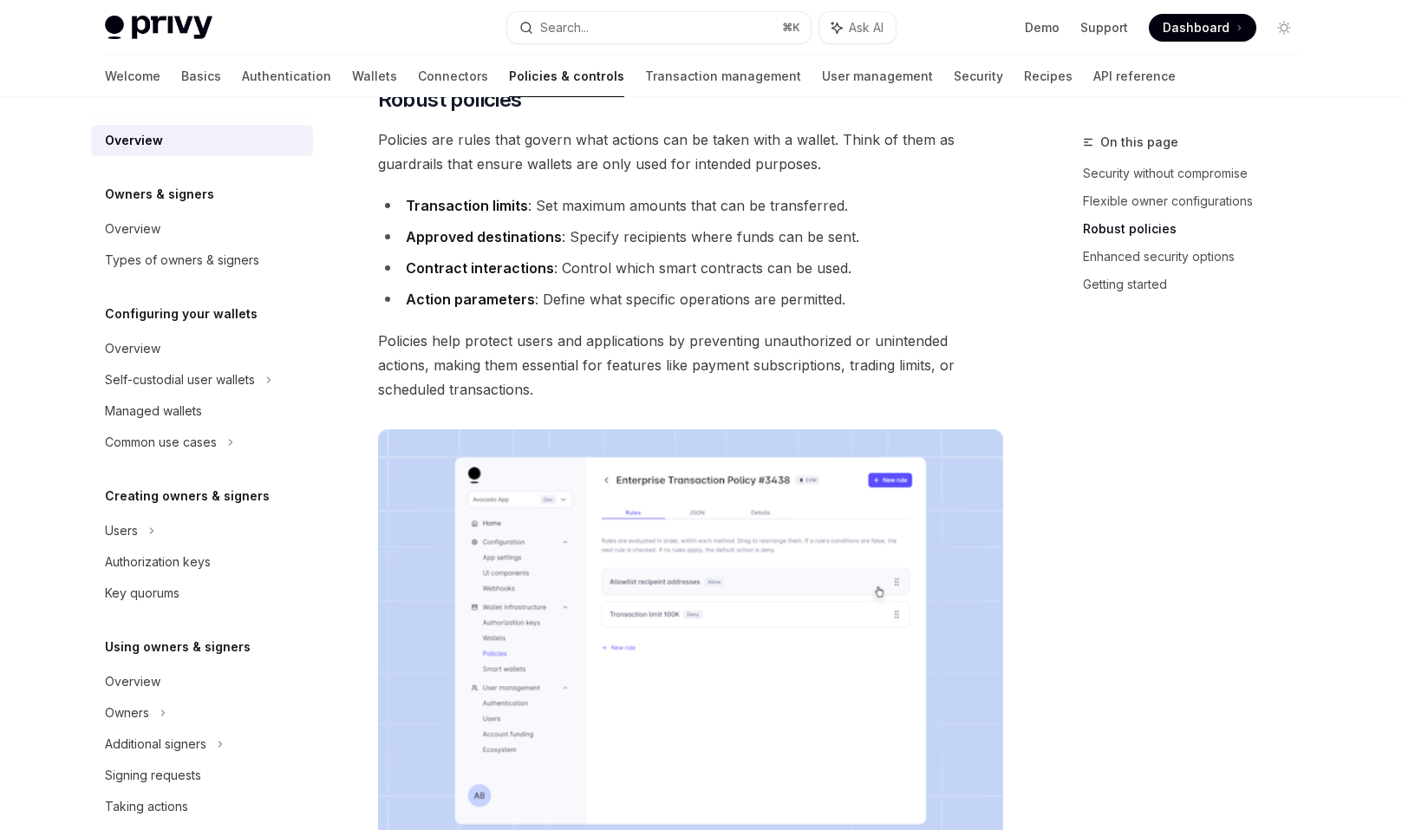
scroll to position [662, 0]
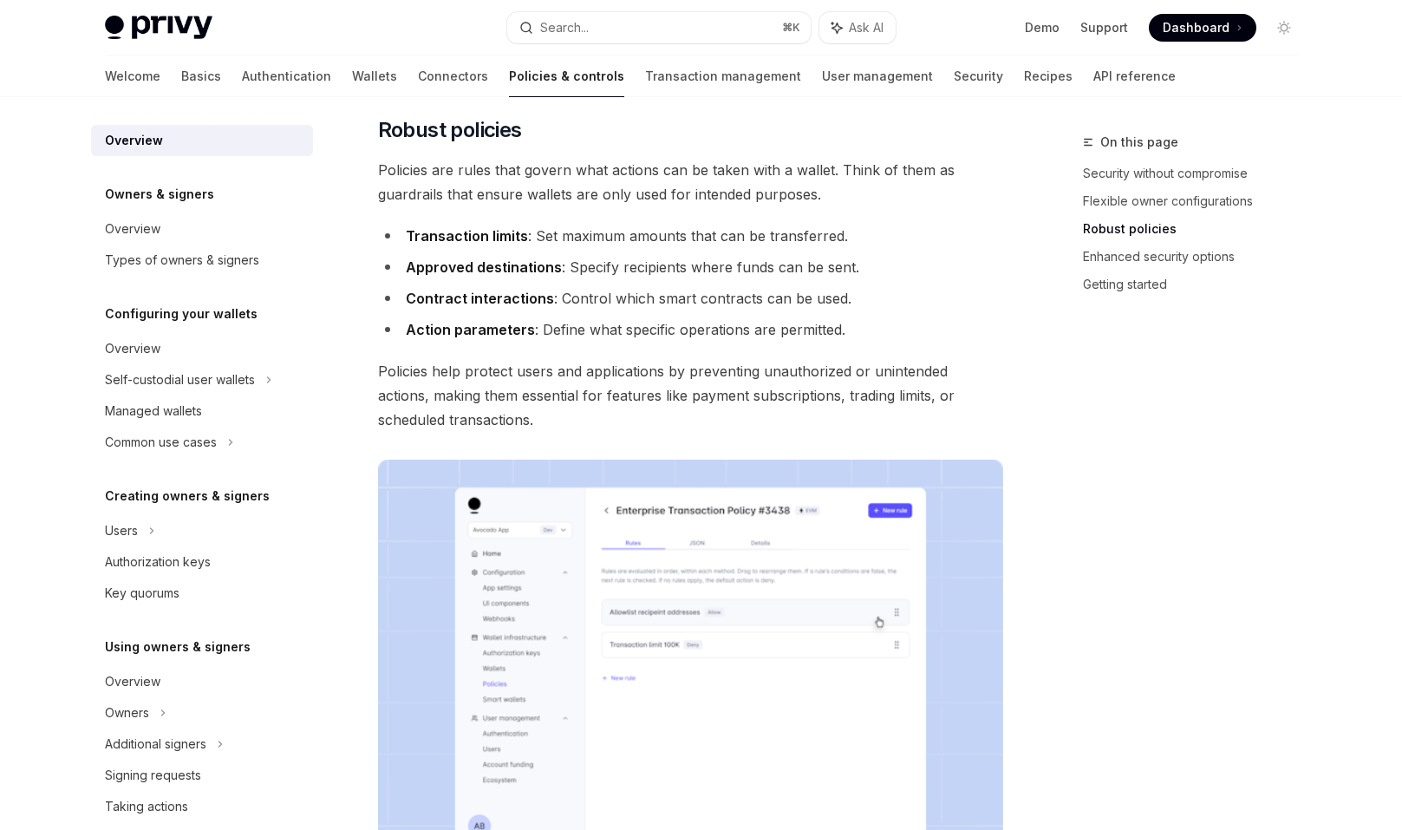
click at [447, 177] on span "Policies are rules that govern what actions can be taken with a wallet. Think o…" at bounding box center [690, 182] width 625 height 49
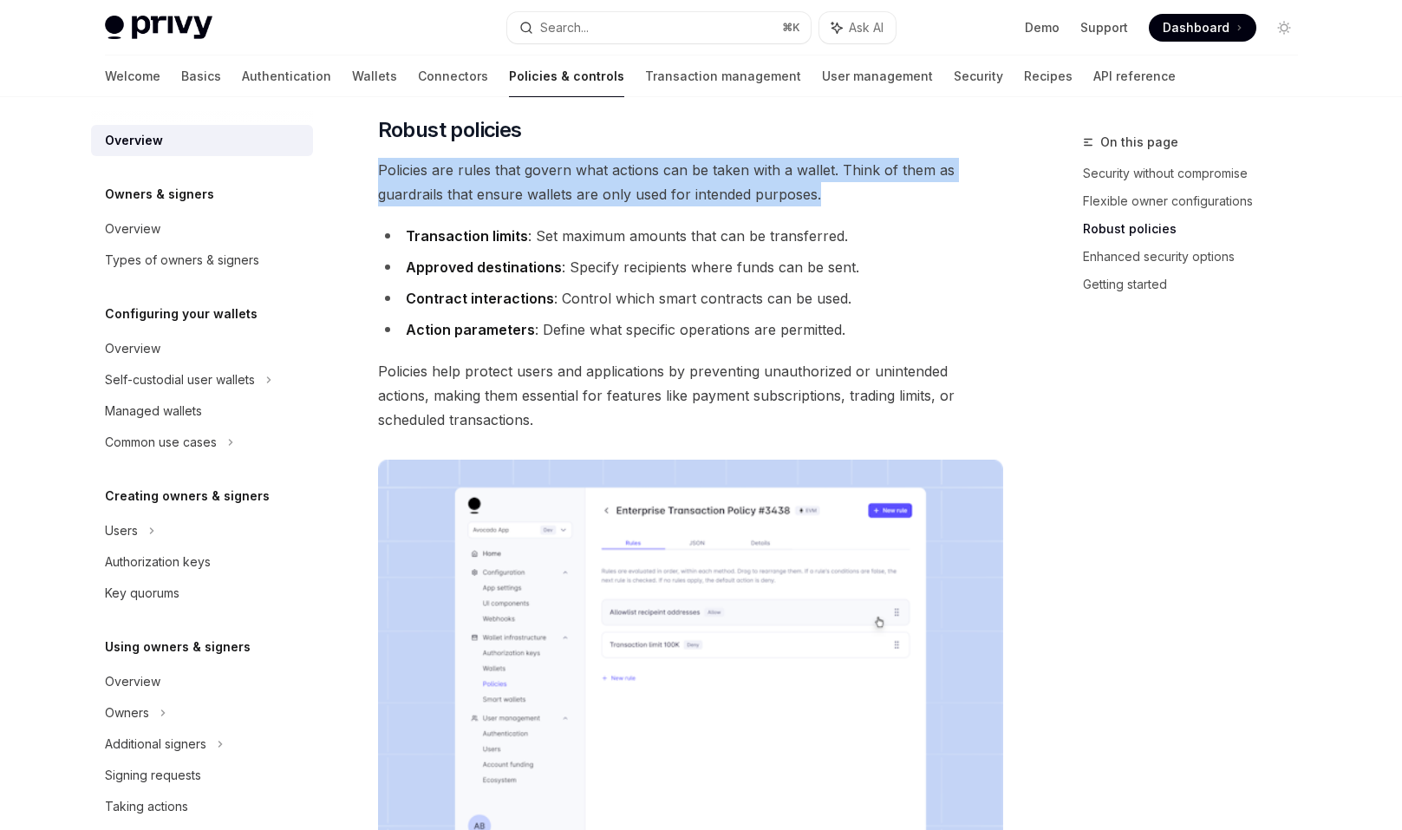
click at [447, 177] on span "Policies are rules that govern what actions can be taken with a wallet. Think o…" at bounding box center [690, 182] width 625 height 49
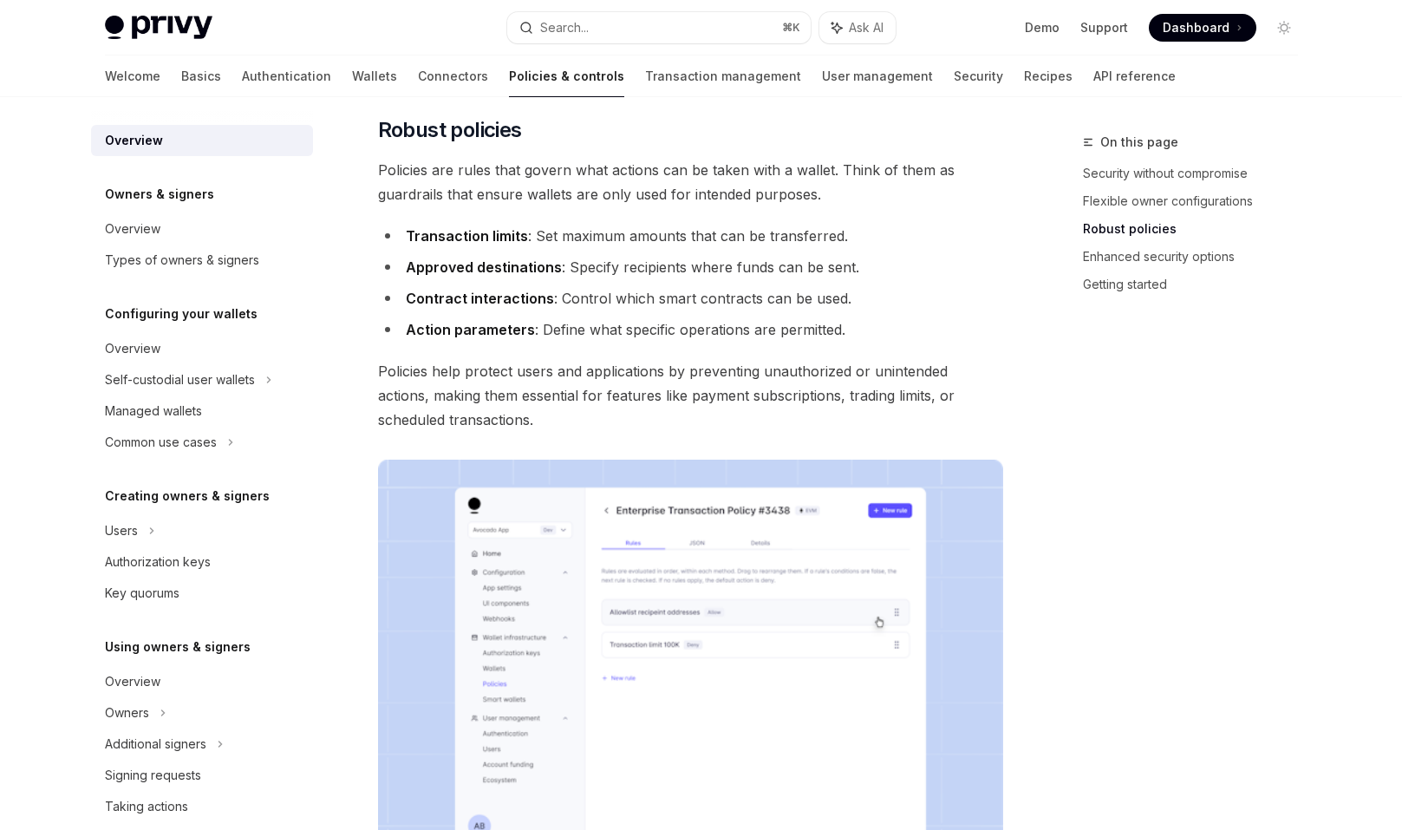
click at [349, 353] on div "Policies & controls OpenAI Open in ChatGPT OpenAI Open in ChatGPT Privy’s walle…" at bounding box center [527, 503] width 957 height 2069
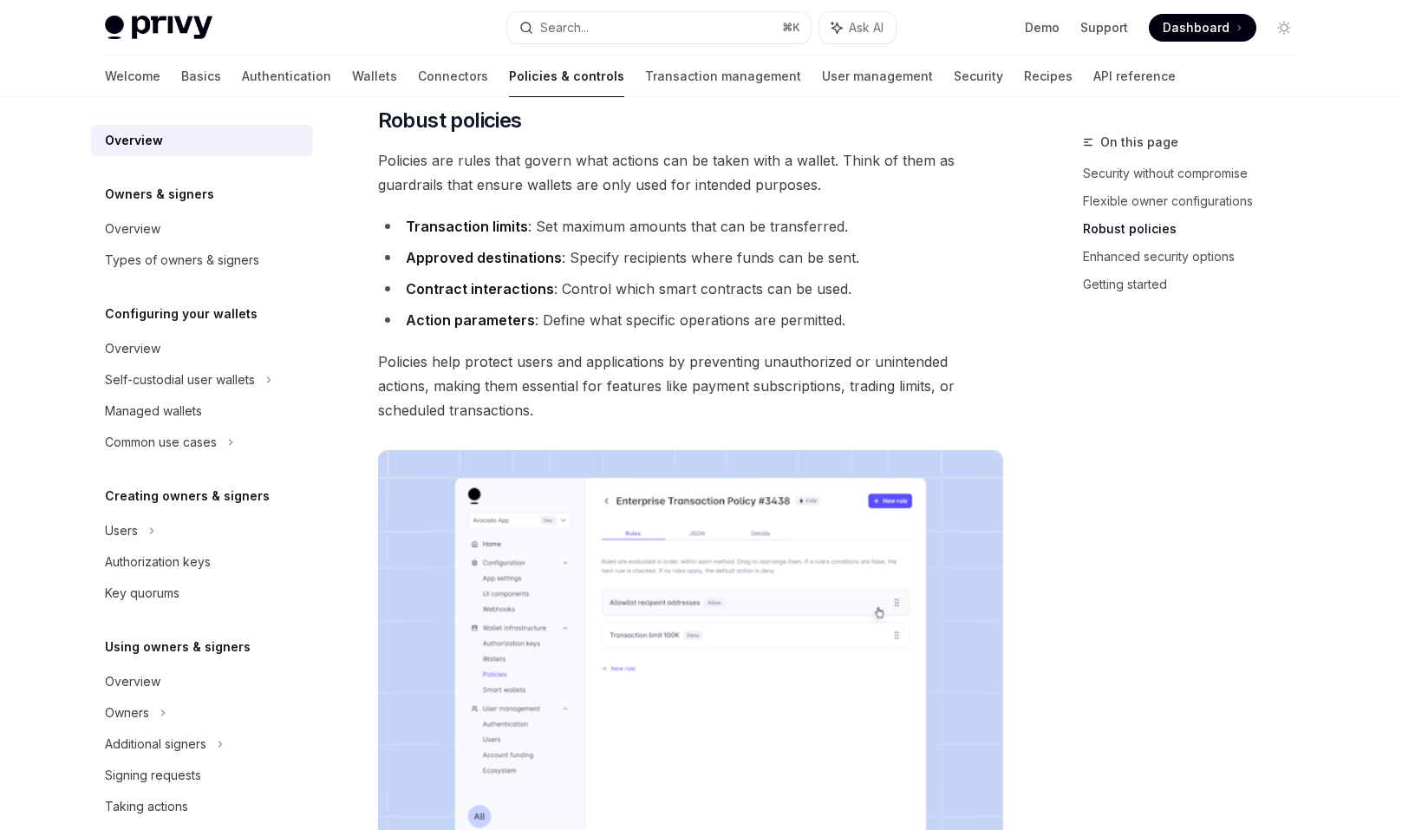
scroll to position [675, 0]
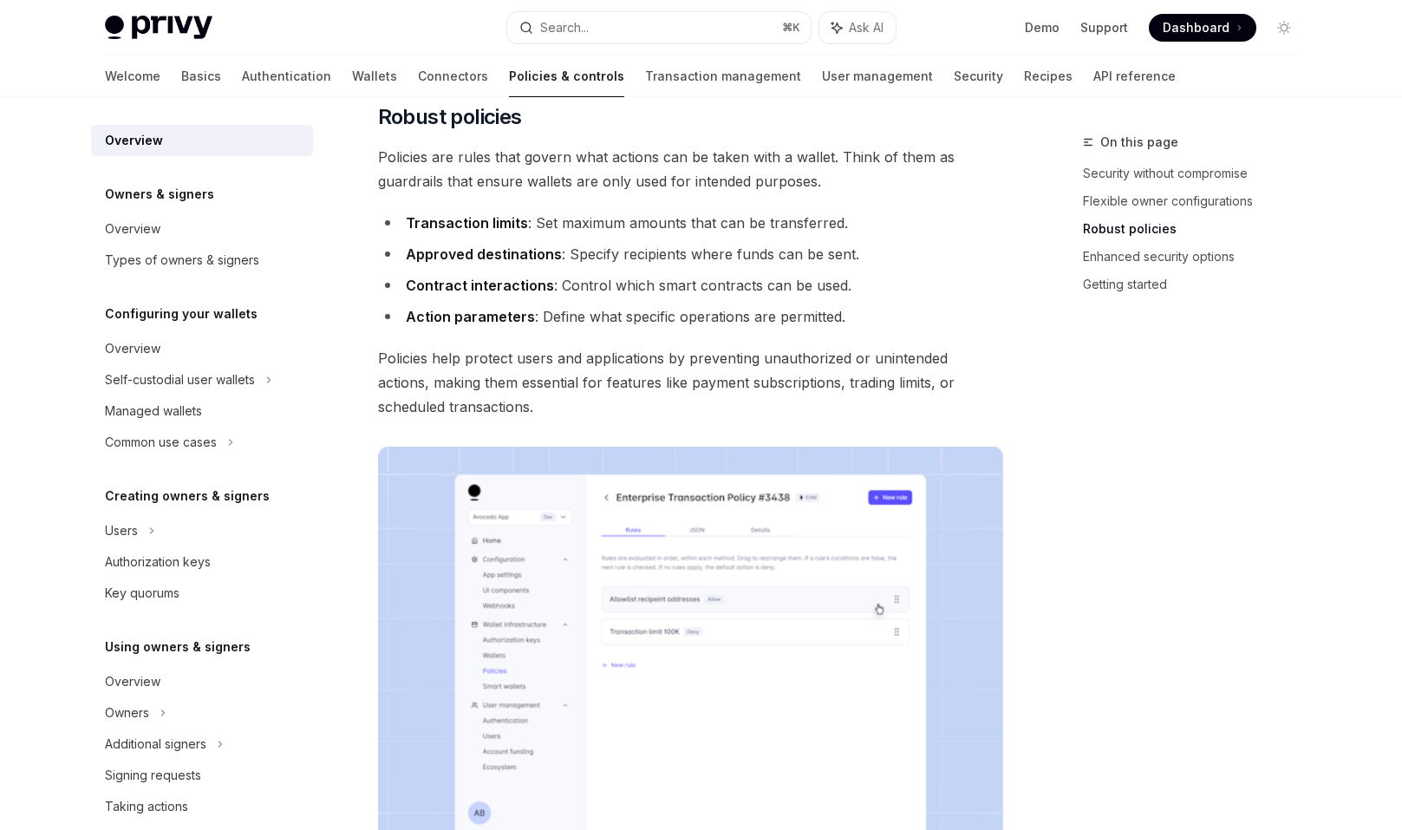
click at [349, 353] on div "Policies & controls OpenAI Open in ChatGPT OpenAI Open in ChatGPT Privy’s walle…" at bounding box center [527, 490] width 957 height 2069
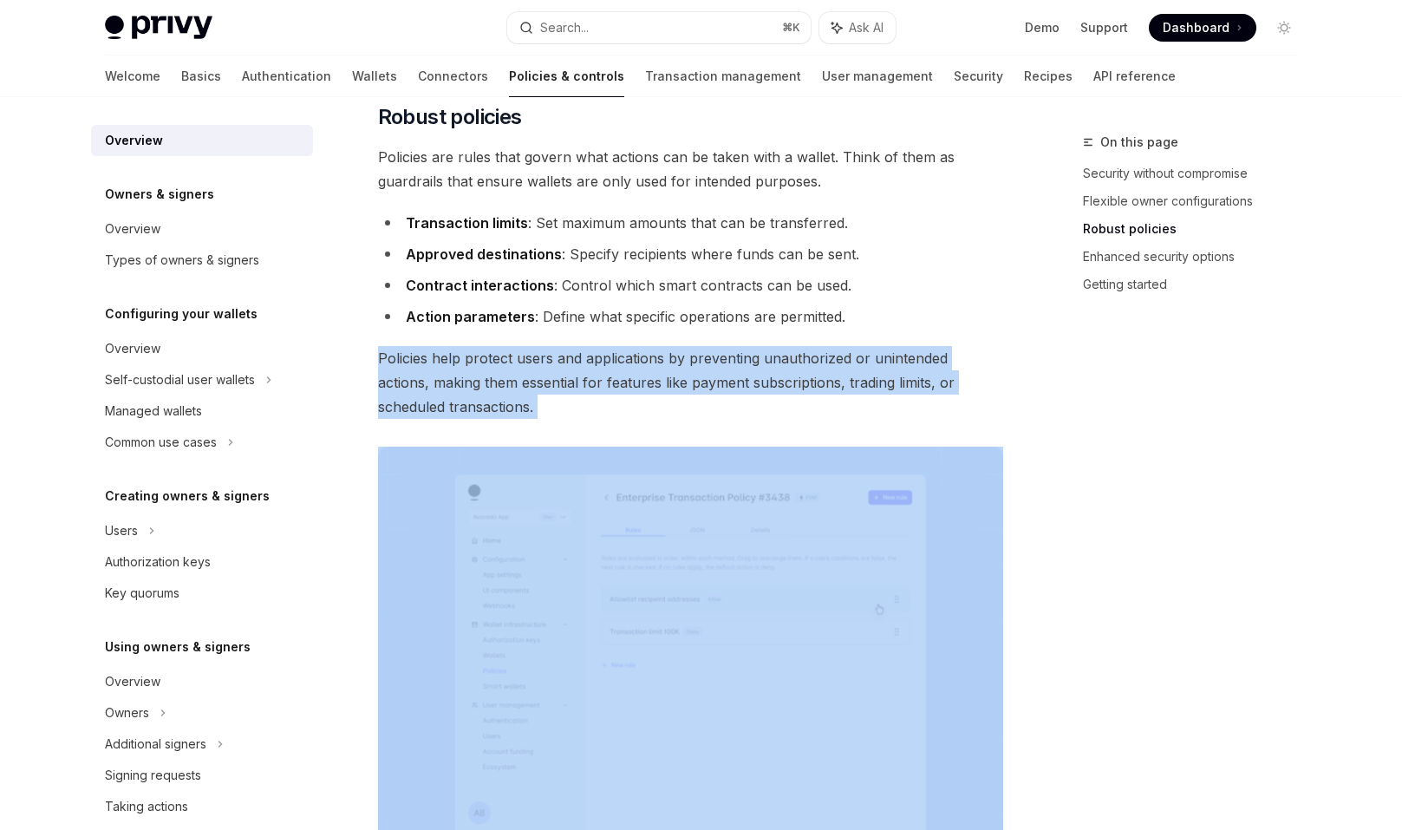
click at [349, 353] on div "Policies & controls OpenAI Open in ChatGPT OpenAI Open in ChatGPT Privy’s walle…" at bounding box center [527, 490] width 957 height 2069
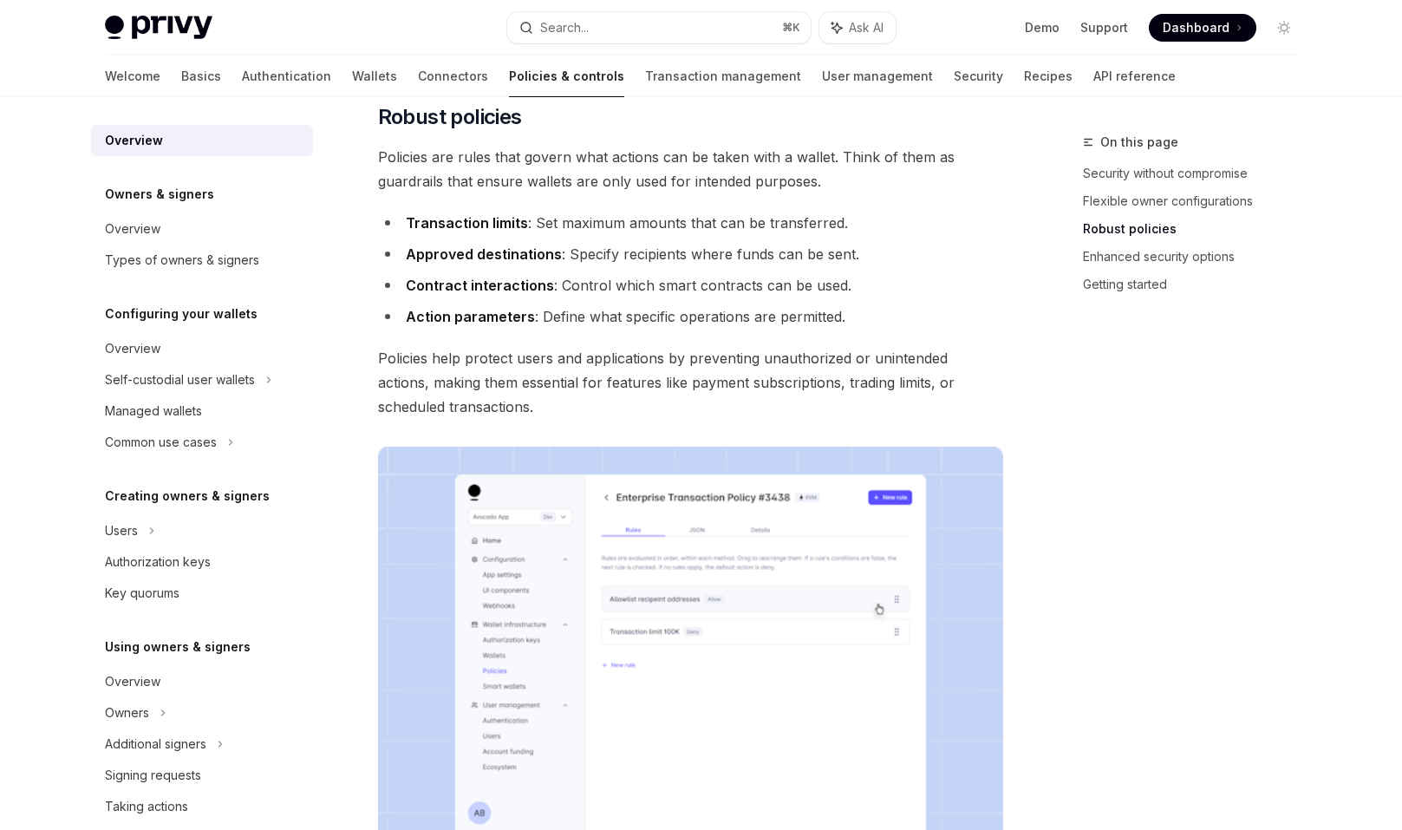
click at [349, 353] on div "Policies & controls OpenAI Open in ChatGPT OpenAI Open in ChatGPT Privy’s walle…" at bounding box center [527, 490] width 957 height 2069
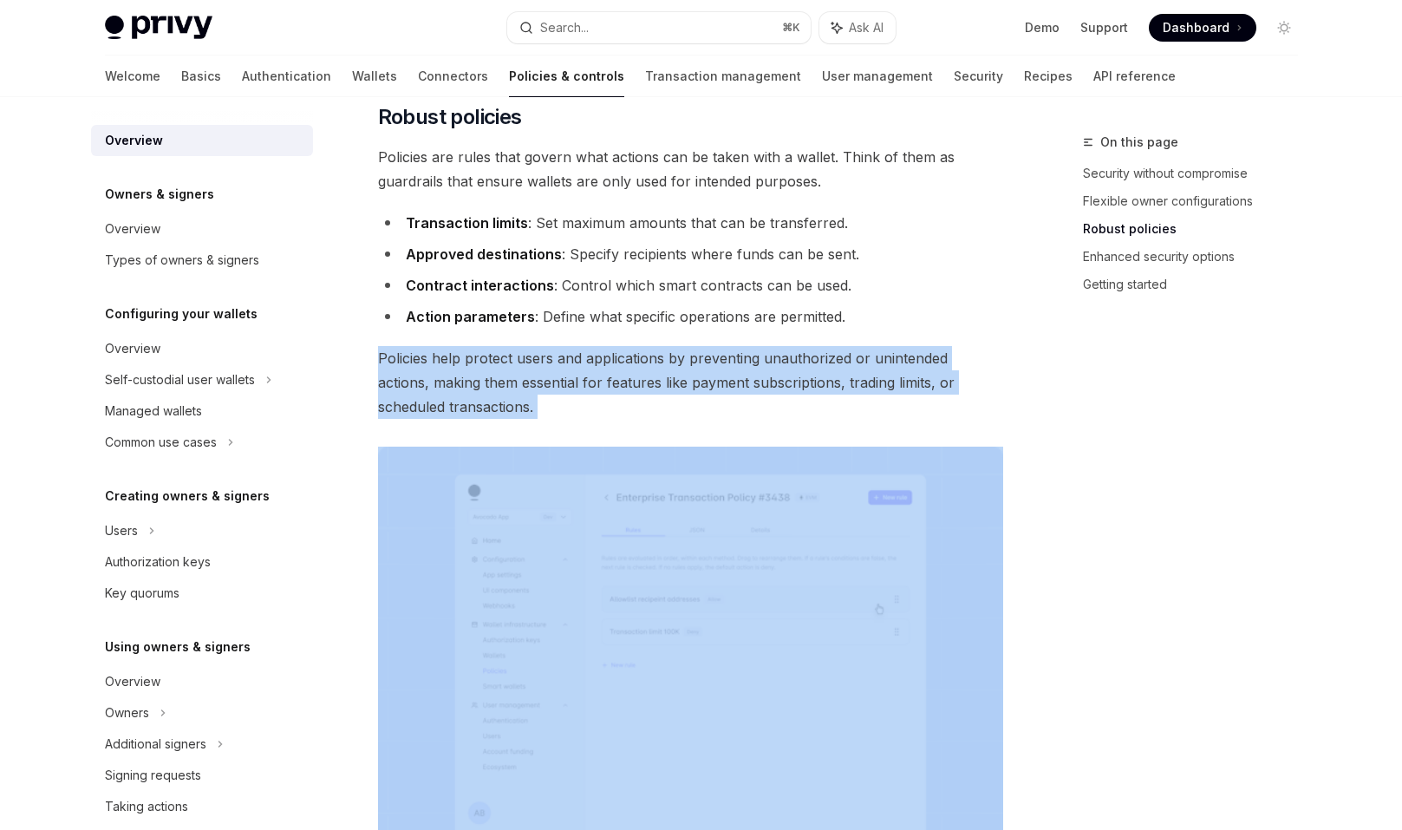
click at [349, 353] on div "Policies & controls OpenAI Open in ChatGPT OpenAI Open in ChatGPT Privy’s walle…" at bounding box center [527, 490] width 957 height 2069
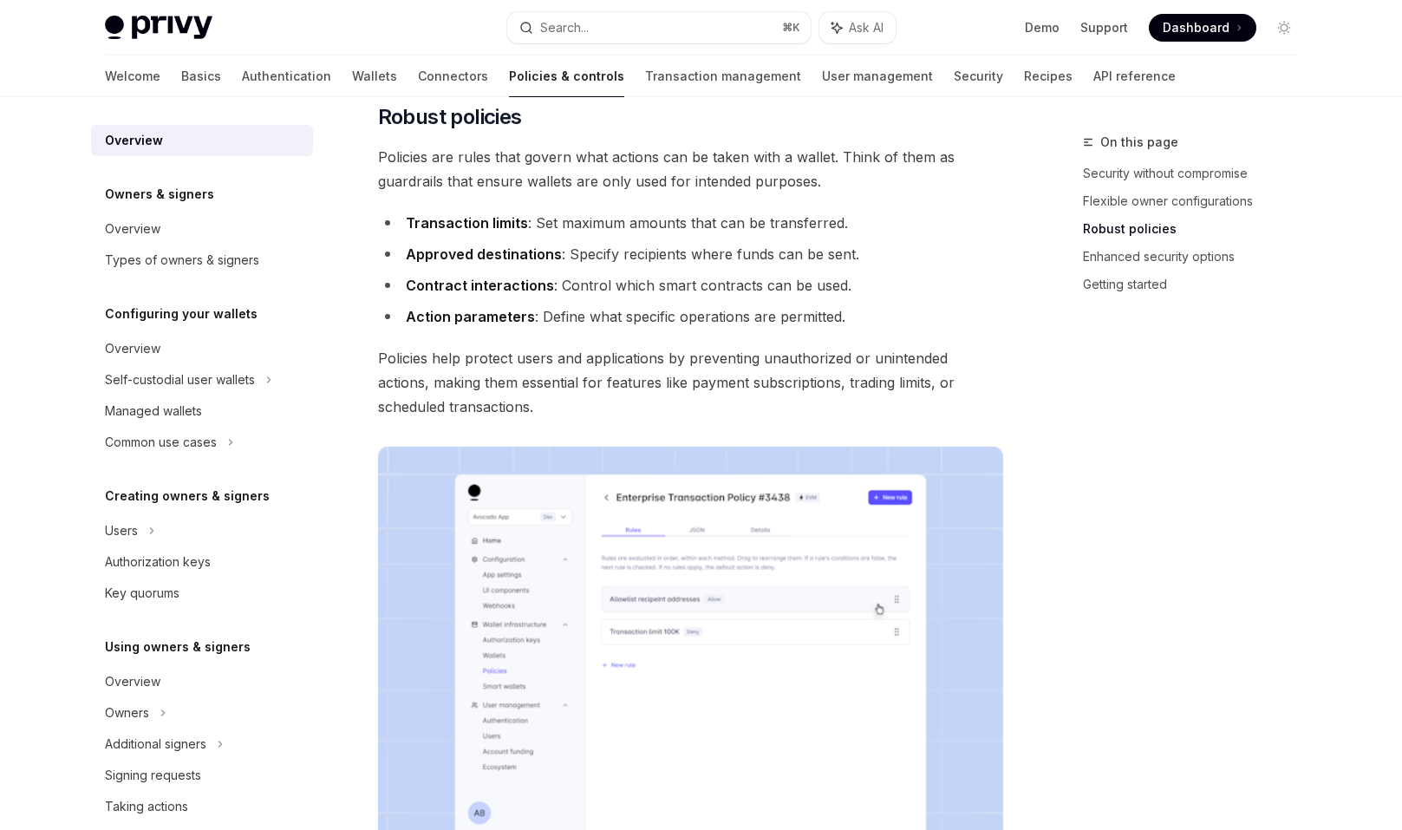
scroll to position [687, 0]
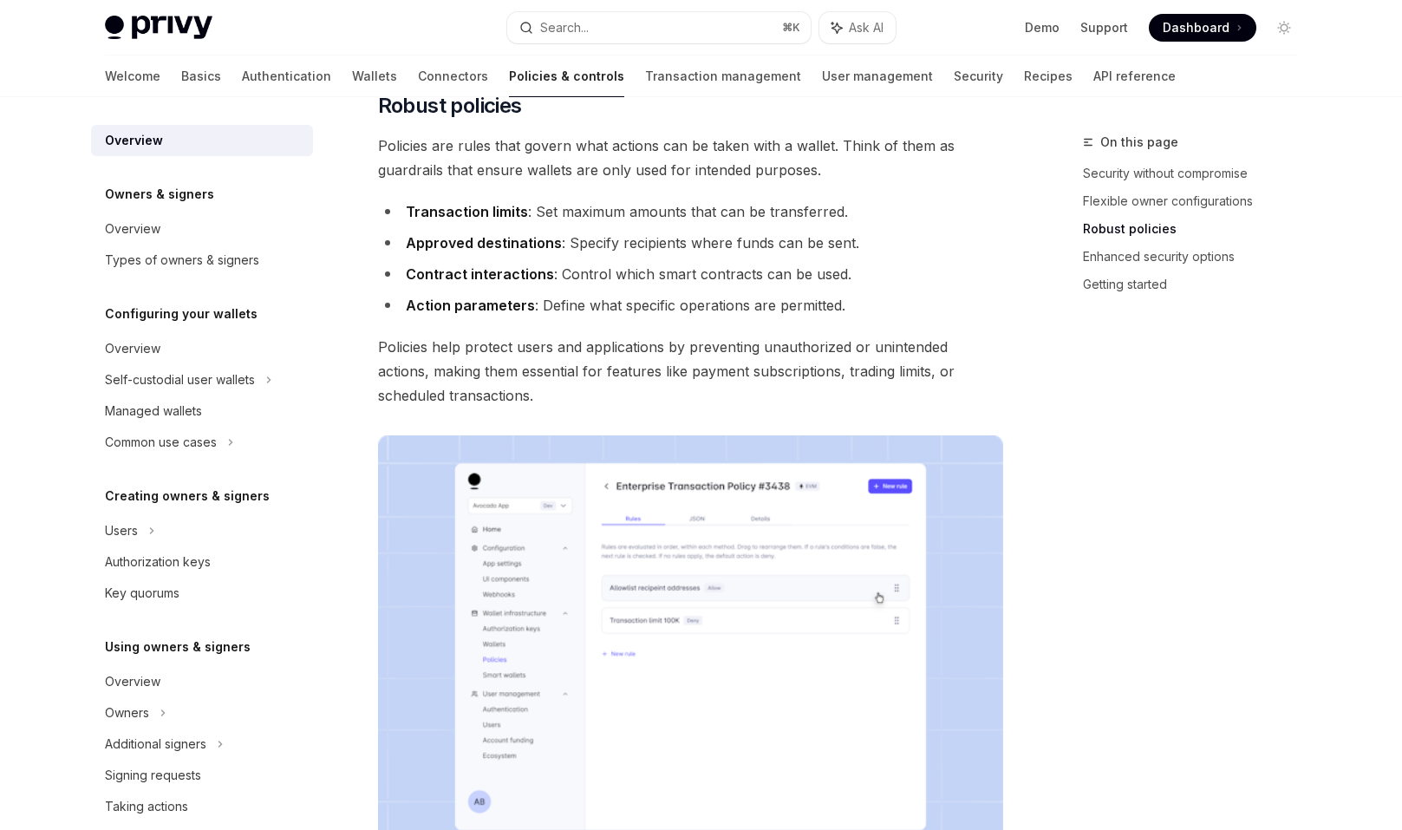
click at [349, 353] on div "Policies & controls OpenAI Open in ChatGPT OpenAI Open in ChatGPT Privy’s walle…" at bounding box center [527, 479] width 957 height 2069
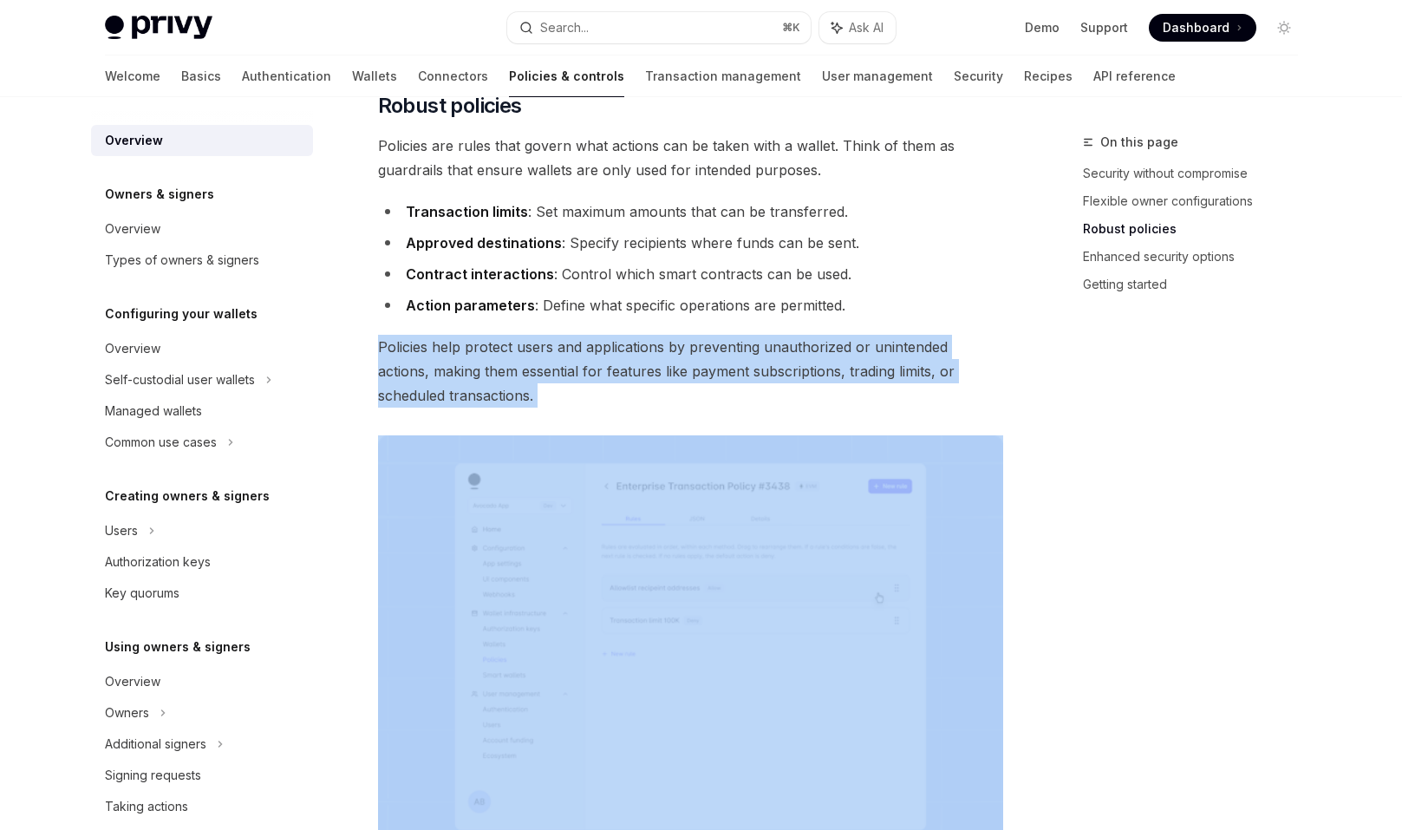
click at [349, 353] on div "Policies & controls OpenAI Open in ChatGPT OpenAI Open in ChatGPT Privy’s walle…" at bounding box center [527, 479] width 957 height 2069
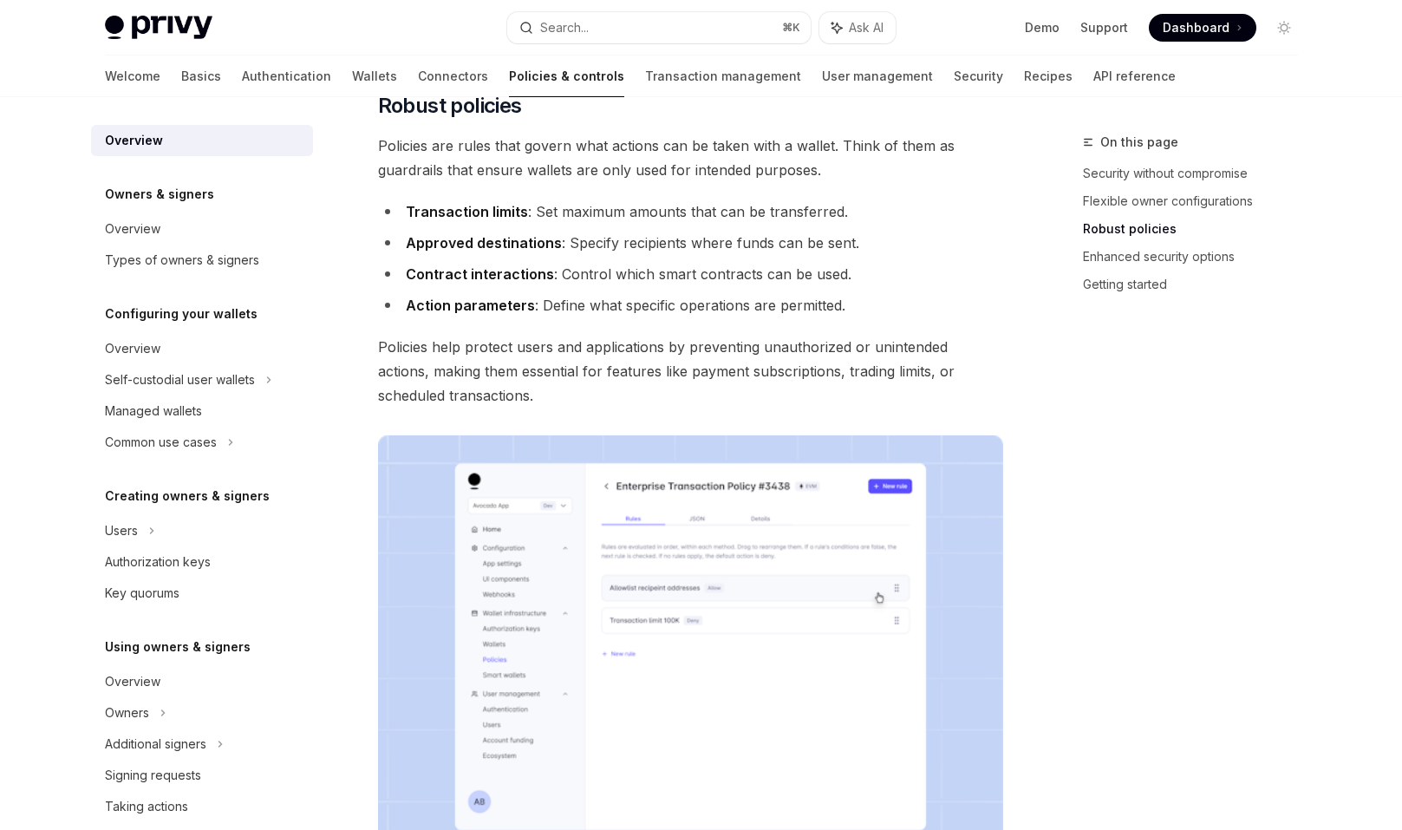
click at [349, 353] on div "Policies & controls OpenAI Open in ChatGPT OpenAI Open in ChatGPT Privy’s walle…" at bounding box center [527, 479] width 957 height 2069
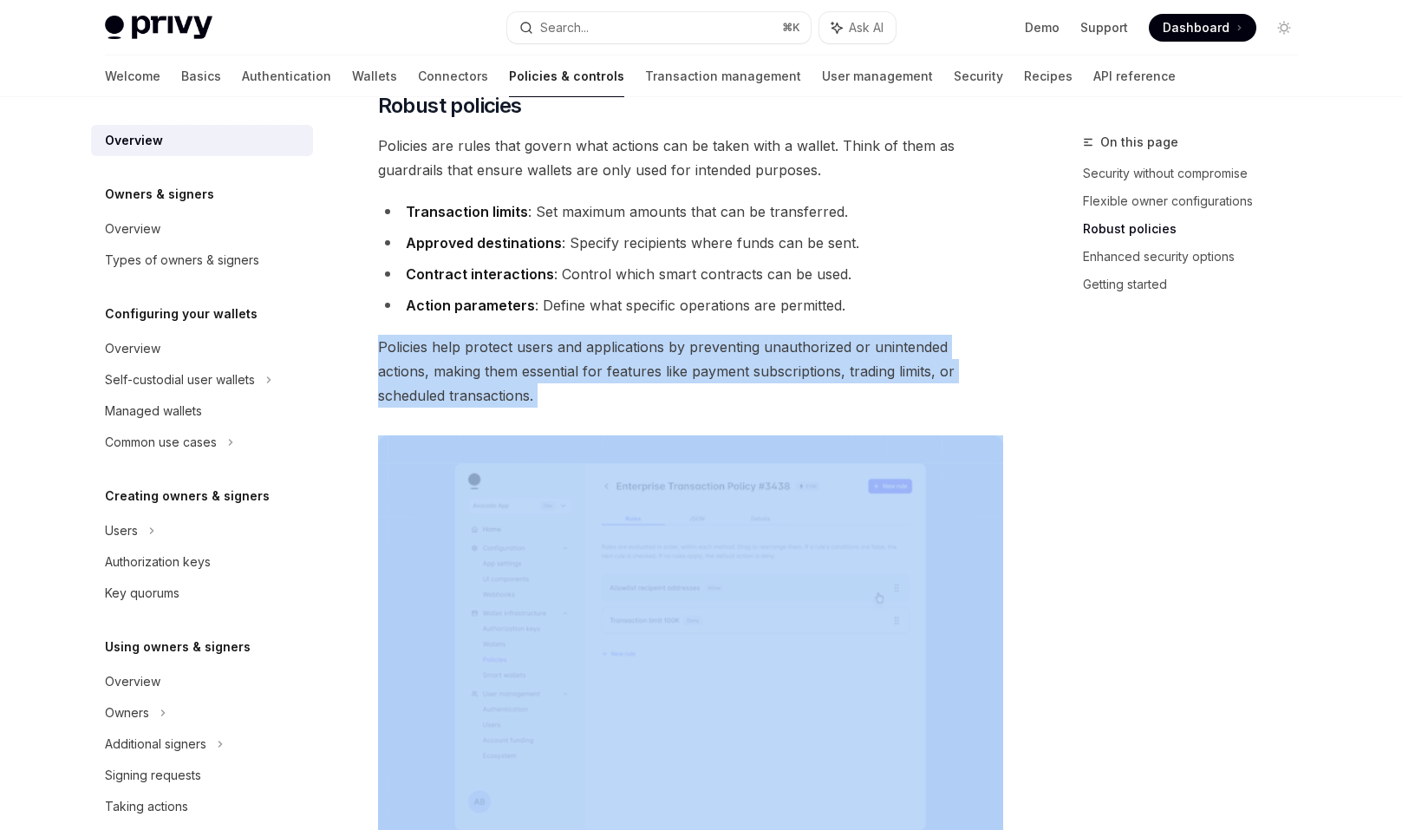
click at [349, 353] on div "Policies & controls OpenAI Open in ChatGPT OpenAI Open in ChatGPT Privy’s walle…" at bounding box center [527, 479] width 957 height 2069
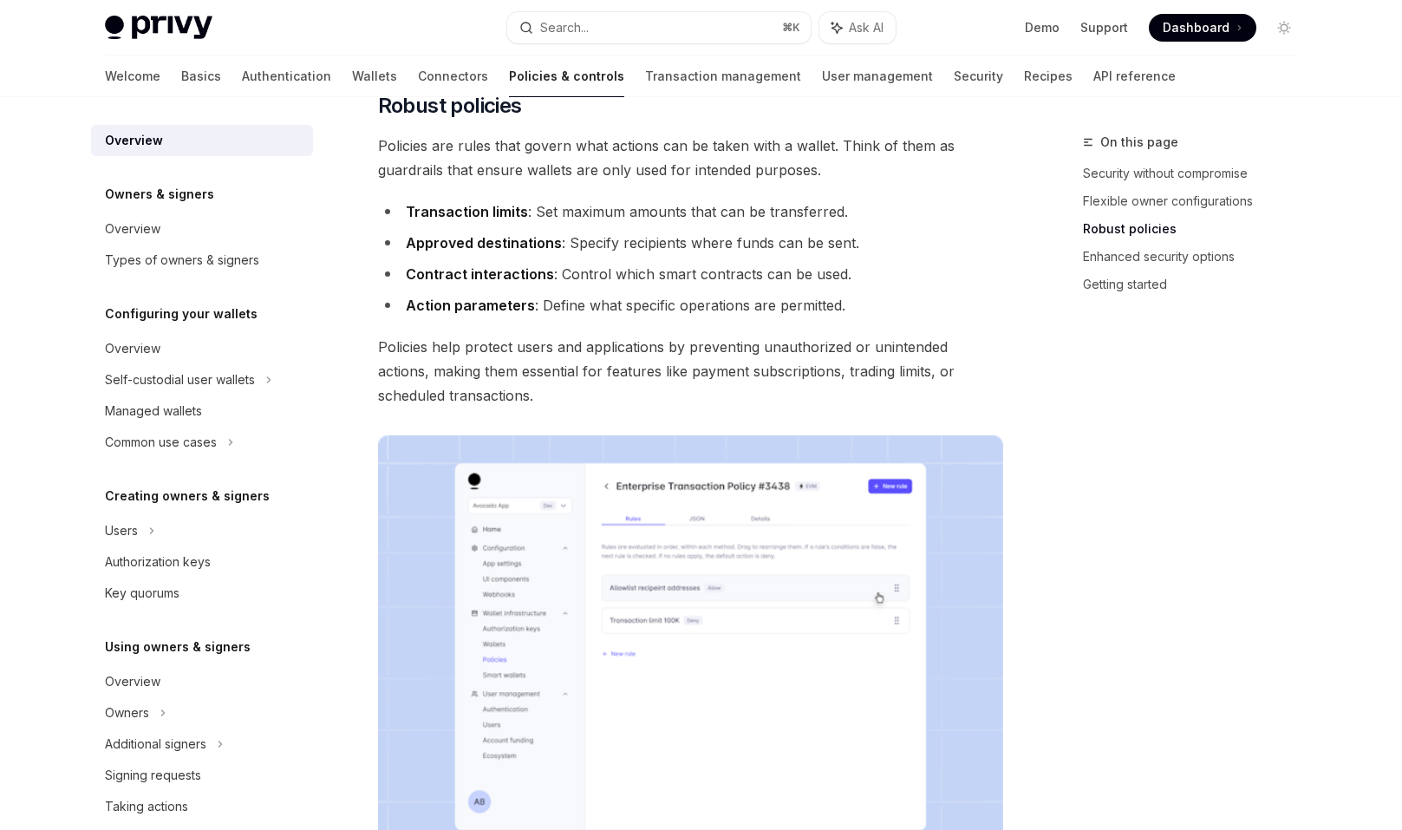
click at [349, 353] on div "Policies & controls OpenAI Open in ChatGPT OpenAI Open in ChatGPT Privy’s walle…" at bounding box center [527, 479] width 957 height 2069
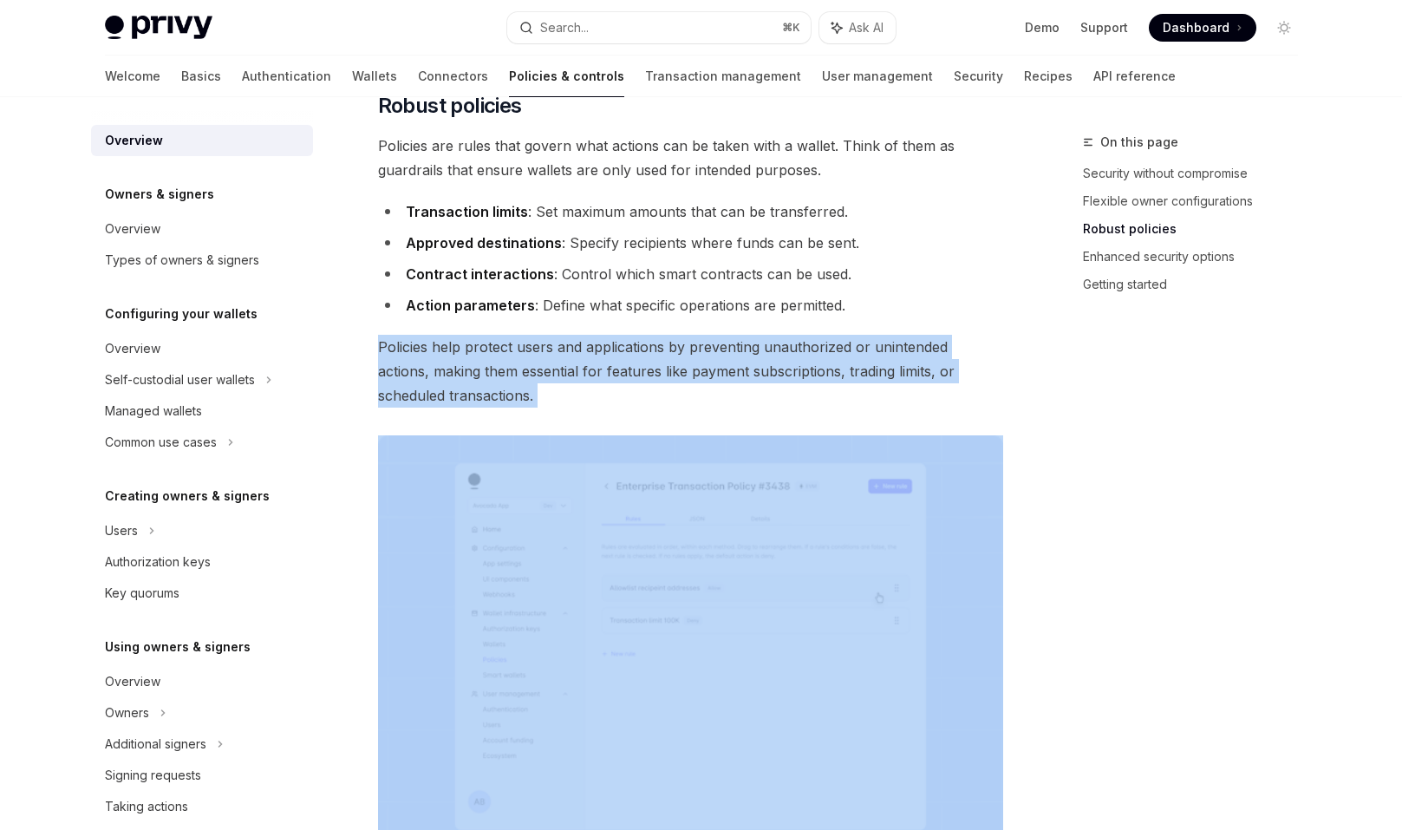
click at [356, 380] on div "Policies & controls OpenAI Open in ChatGPT OpenAI Open in ChatGPT Privy’s walle…" at bounding box center [527, 479] width 957 height 2069
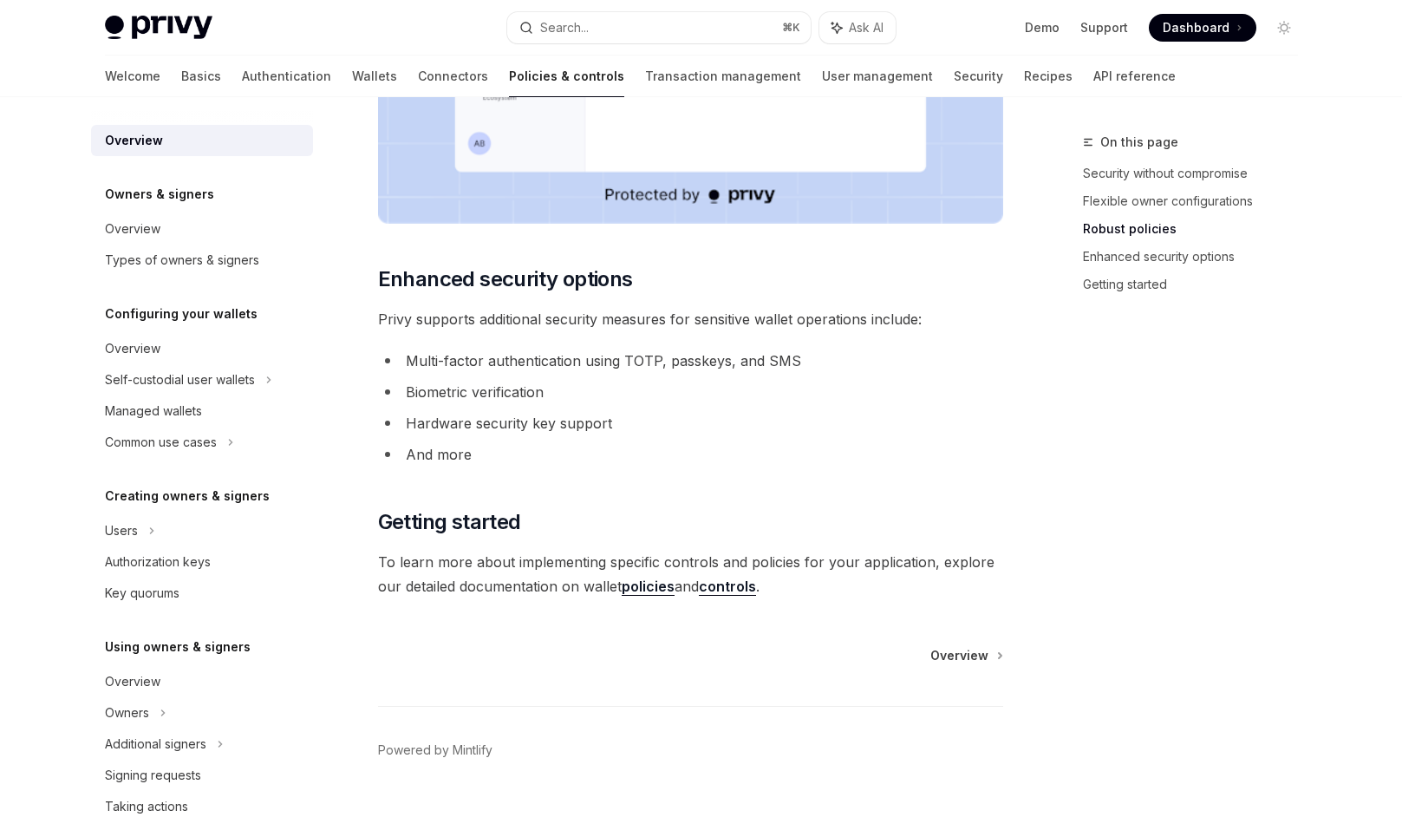
scroll to position [1347, 0]
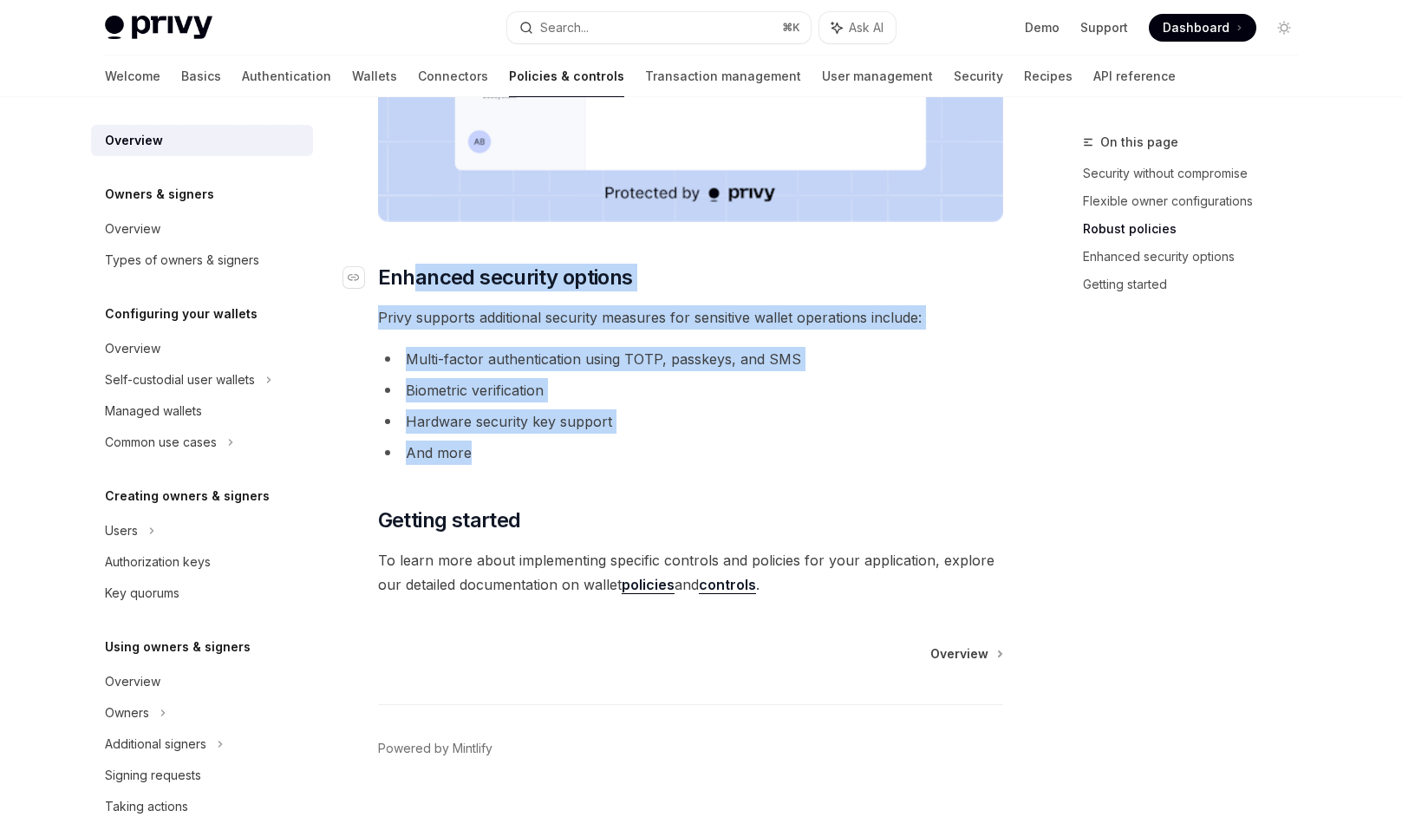
drag, startPoint x: 487, startPoint y: 456, endPoint x: 408, endPoint y: 268, distance: 204.0
click at [401, 318] on span "Privy supports additional security measures for sensitive wallet operations inc…" at bounding box center [690, 317] width 625 height 24
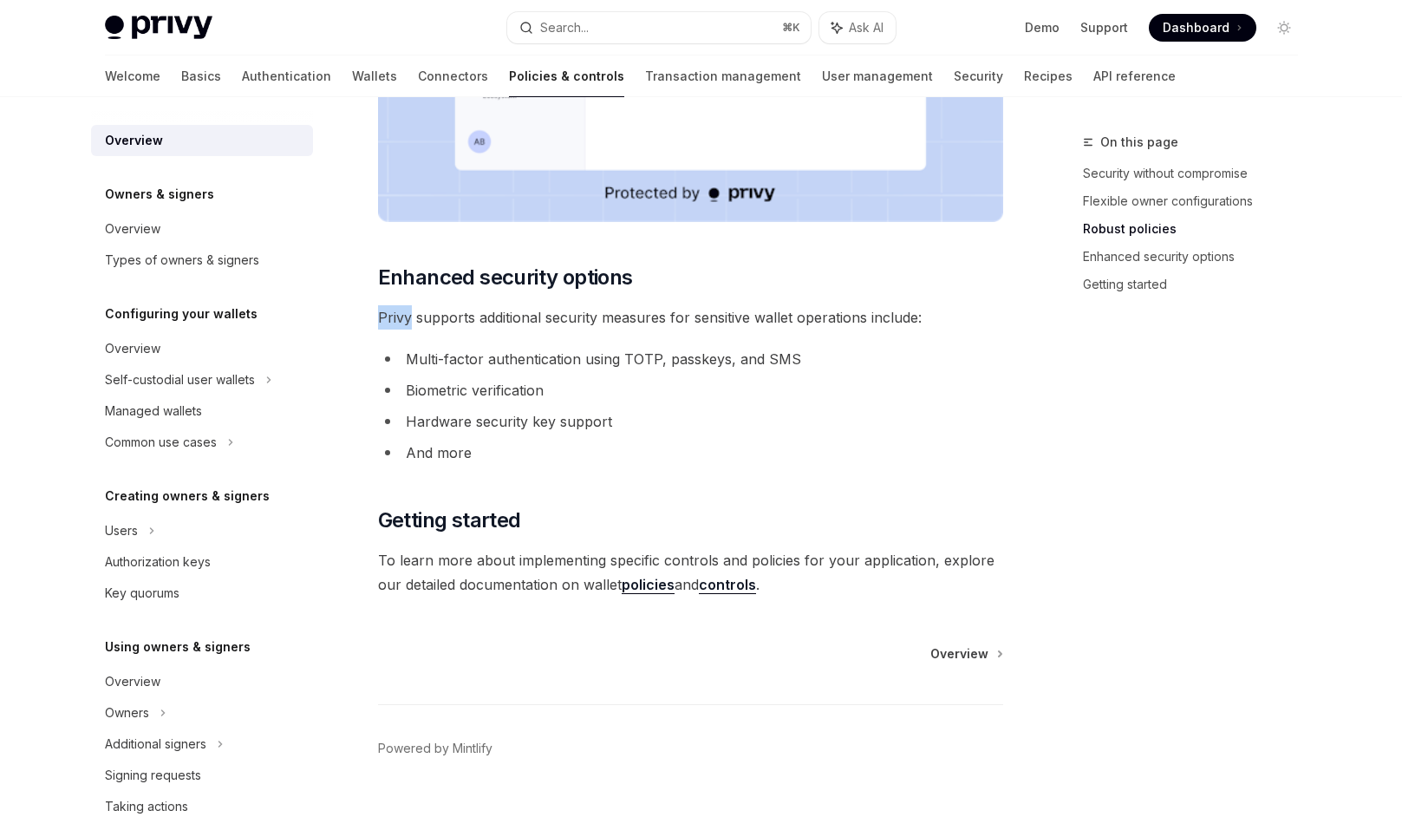
click at [401, 318] on span "Privy supports additional security measures for sensitive wallet operations inc…" at bounding box center [690, 317] width 625 height 24
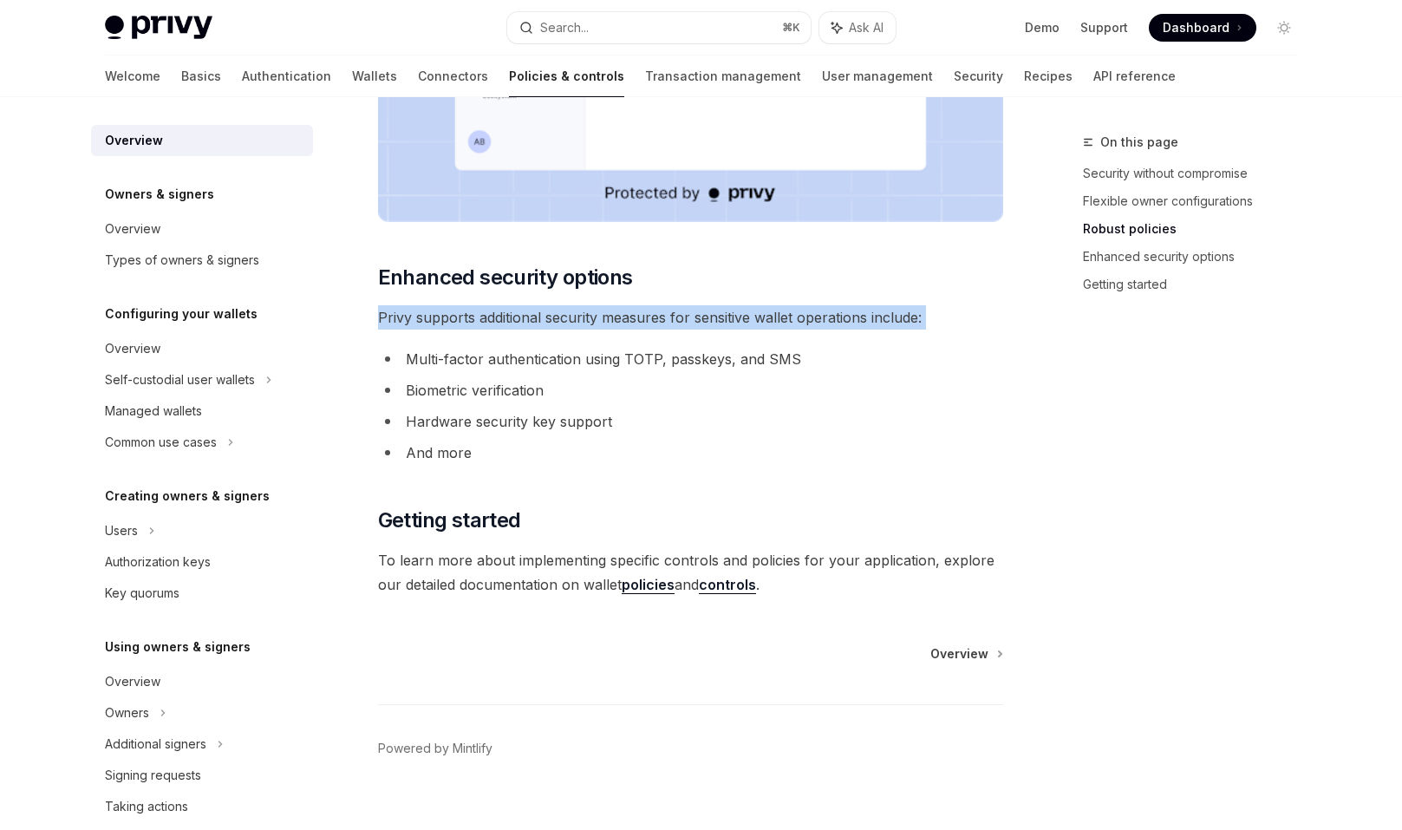
click at [401, 318] on span "Privy supports additional security measures for sensitive wallet operations inc…" at bounding box center [690, 317] width 625 height 24
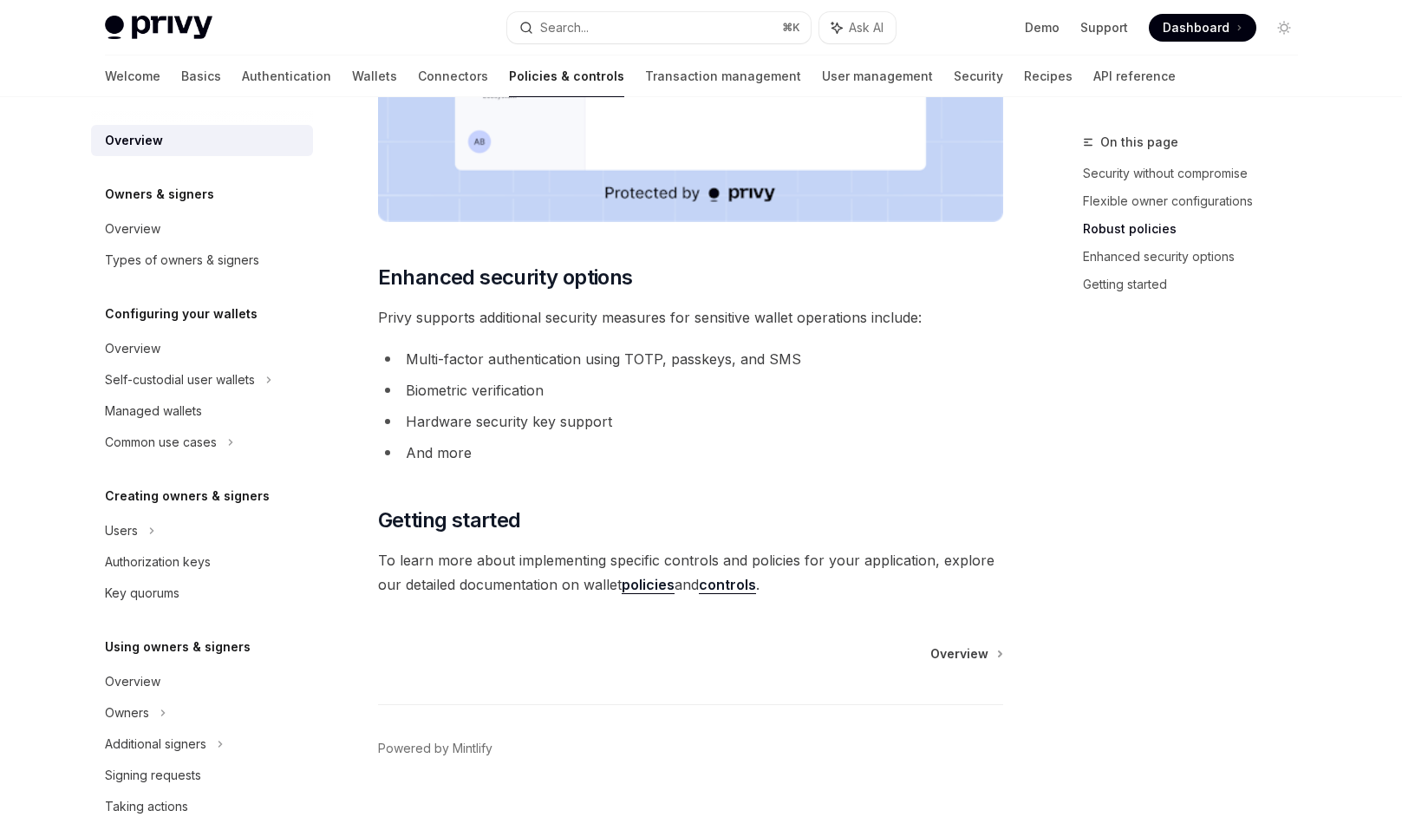
click at [414, 359] on li "Multi-factor authentication using TOTP, passkeys, and SMS" at bounding box center [690, 359] width 625 height 24
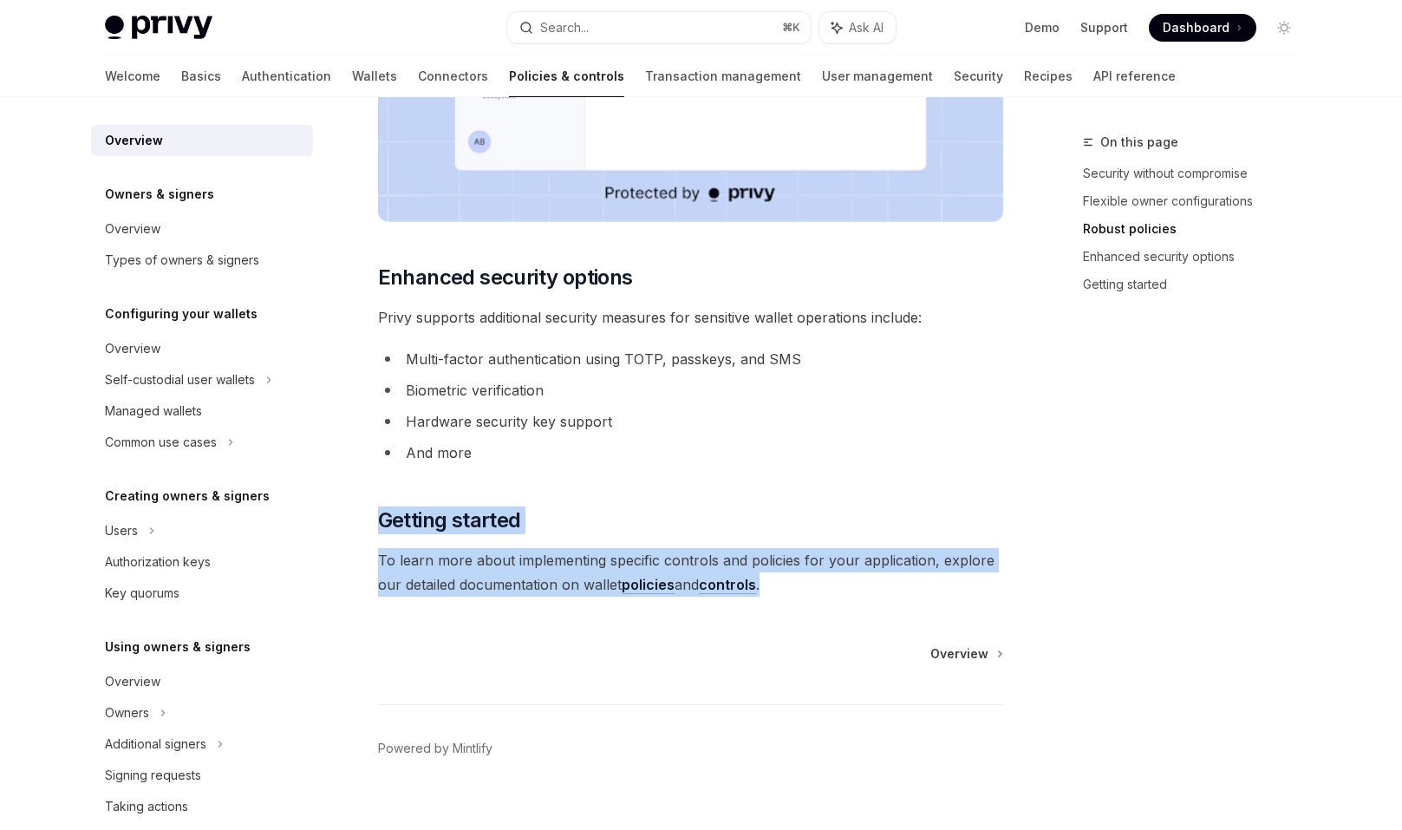
drag, startPoint x: 786, startPoint y: 590, endPoint x: 732, endPoint y: 493, distance: 111.4
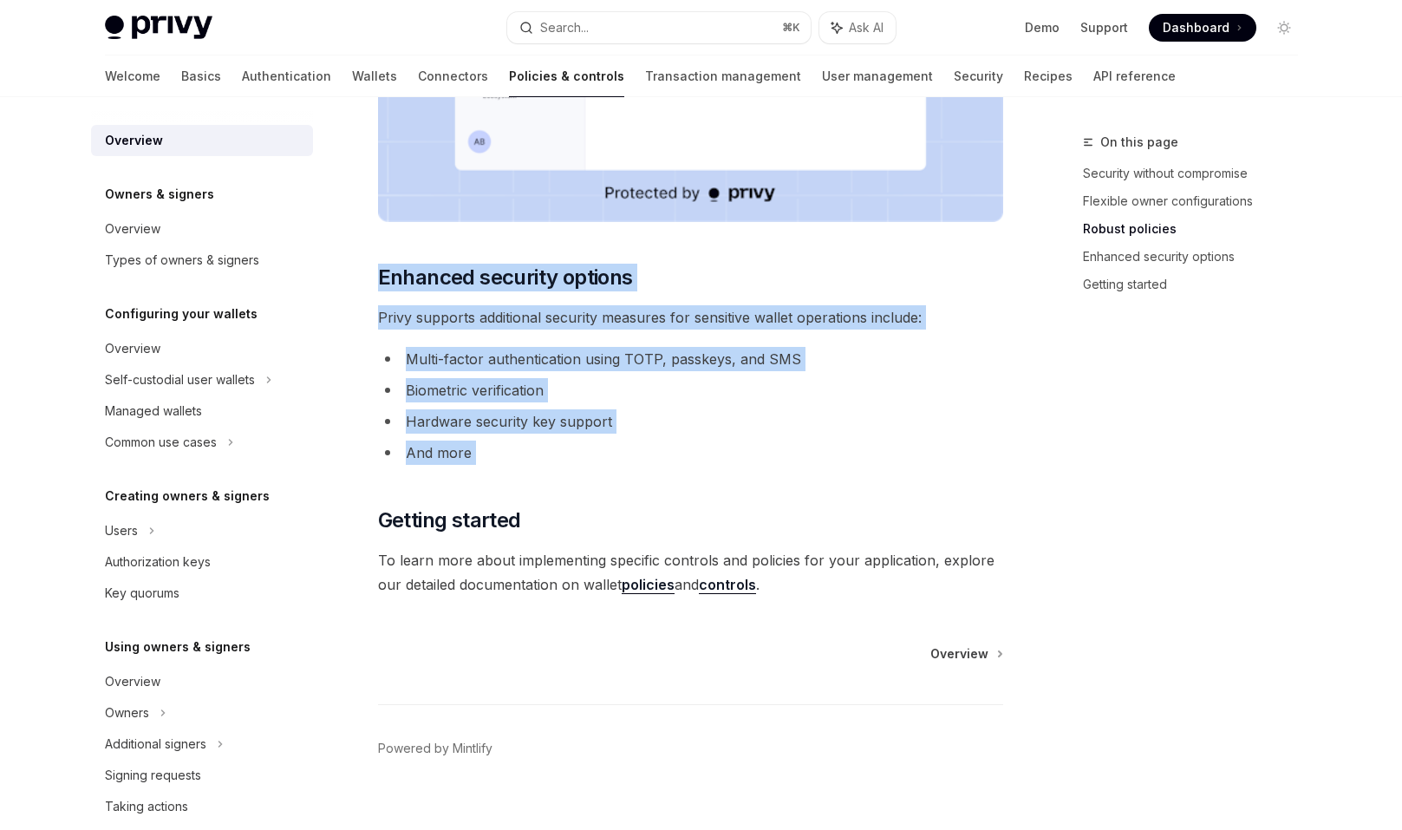
drag, startPoint x: 721, startPoint y: 480, endPoint x: 665, endPoint y: 249, distance: 237.4
drag, startPoint x: 665, startPoint y: 248, endPoint x: 736, endPoint y: 446, distance: 210.1
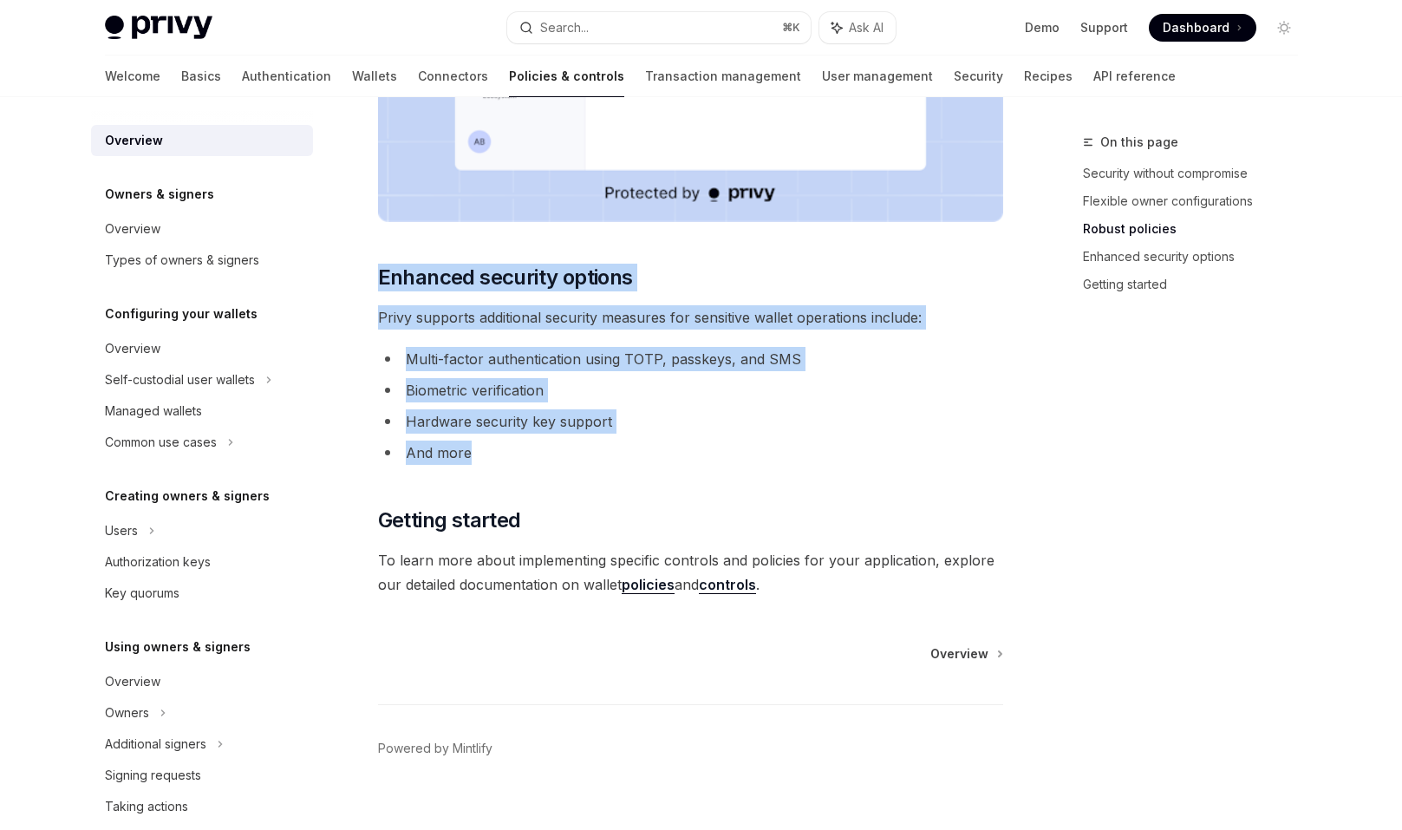
click at [736, 446] on li "And more" at bounding box center [690, 452] width 625 height 24
drag, startPoint x: 504, startPoint y: 462, endPoint x: 519, endPoint y: 243, distance: 219.9
drag, startPoint x: 519, startPoint y: 243, endPoint x: 603, endPoint y: 460, distance: 233.0
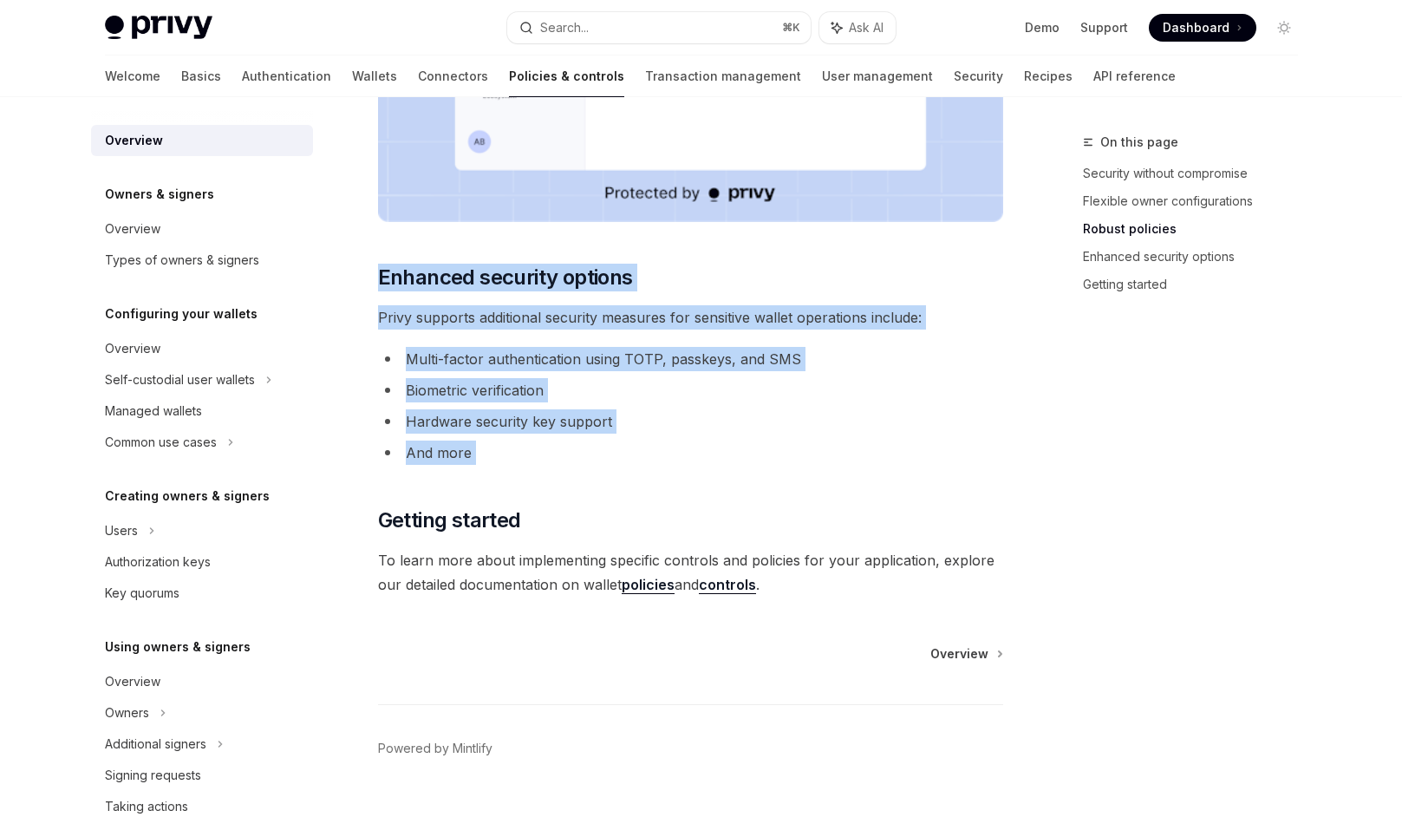
click at [603, 460] on li "And more" at bounding box center [690, 452] width 625 height 24
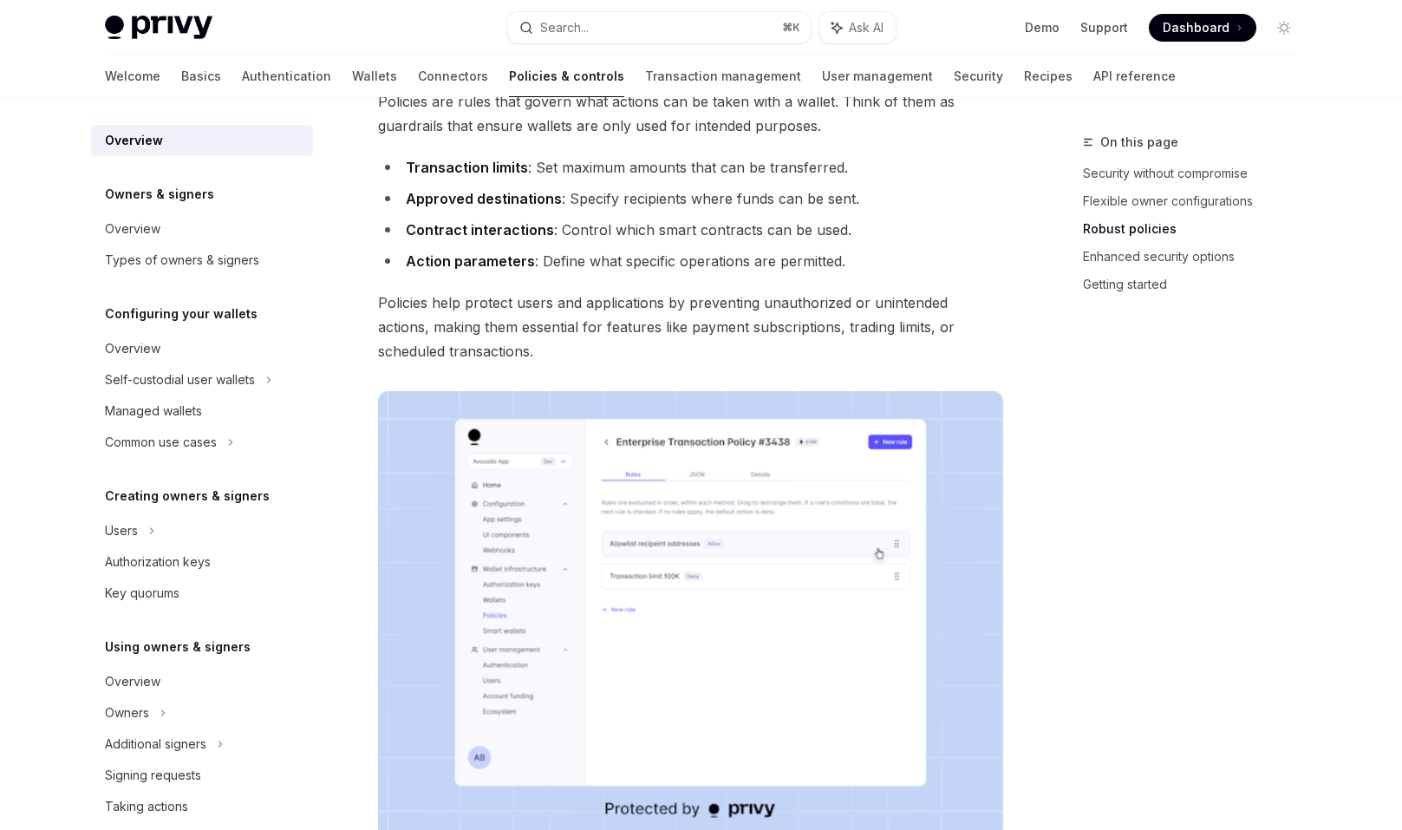
scroll to position [703, 0]
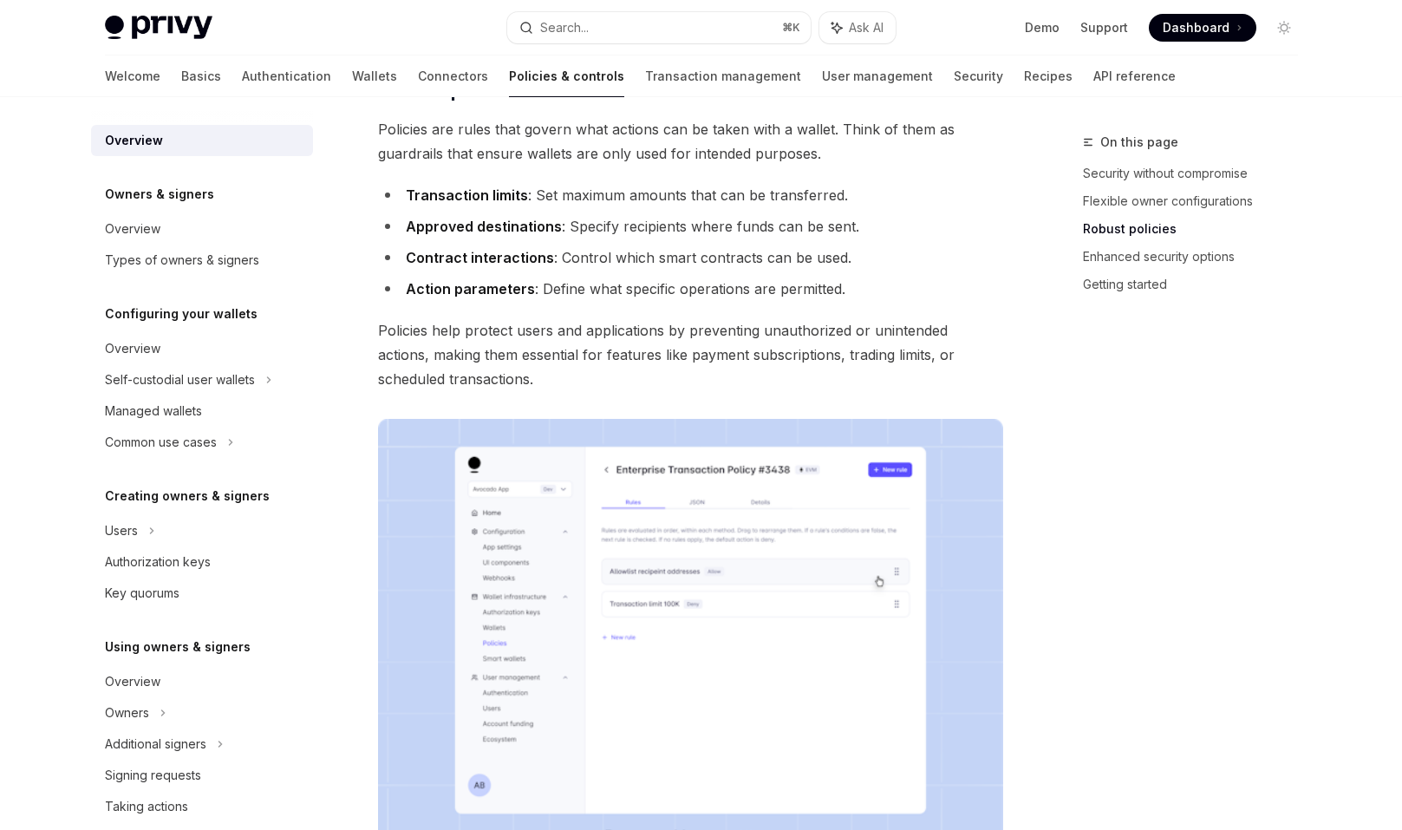
click at [358, 338] on div "Policies & controls OpenAI Open in ChatGPT OpenAI Open in ChatGPT Privy’s walle…" at bounding box center [527, 463] width 957 height 2069
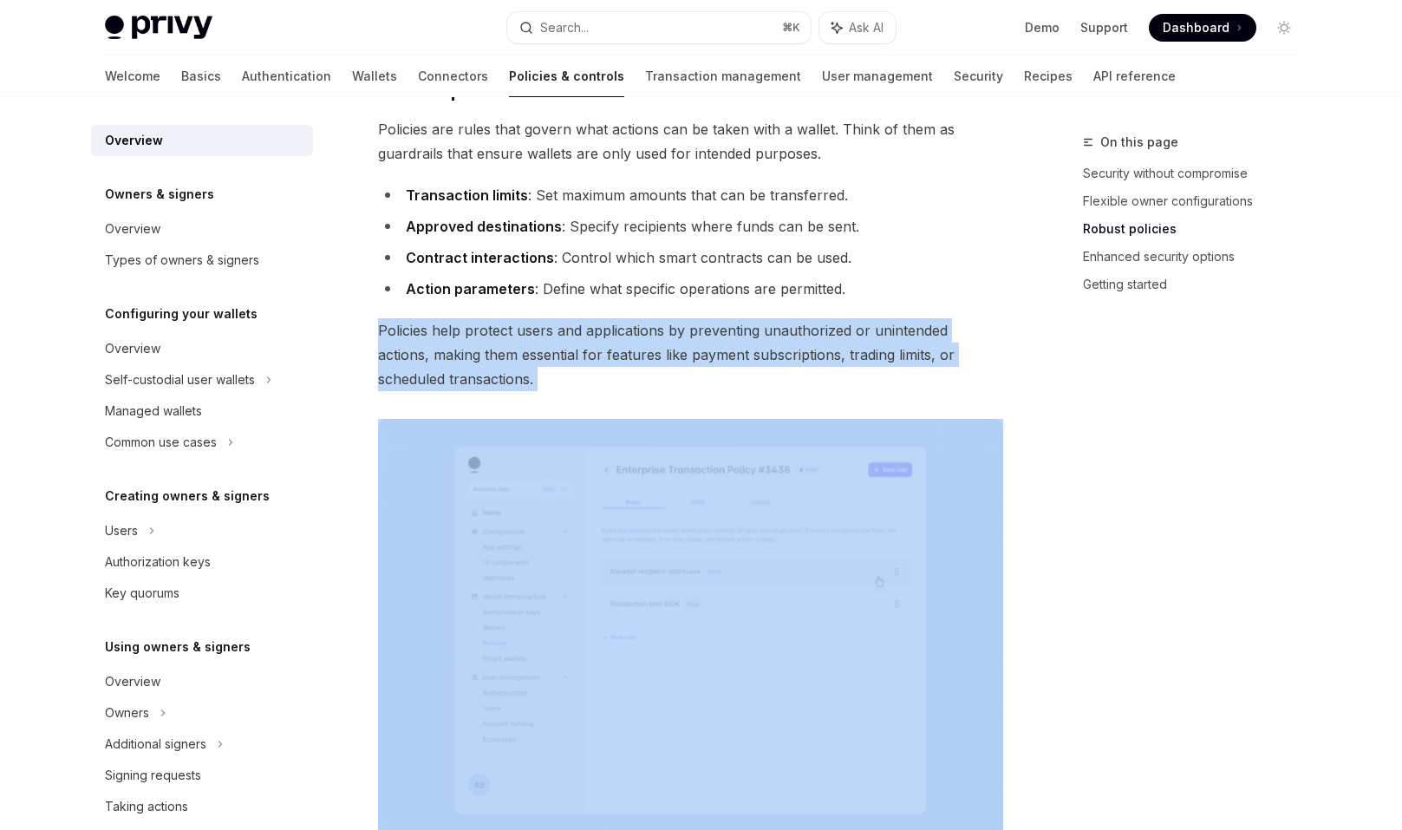
click at [358, 338] on div "Policies & controls OpenAI Open in ChatGPT OpenAI Open in ChatGPT Privy’s walle…" at bounding box center [527, 463] width 957 height 2069
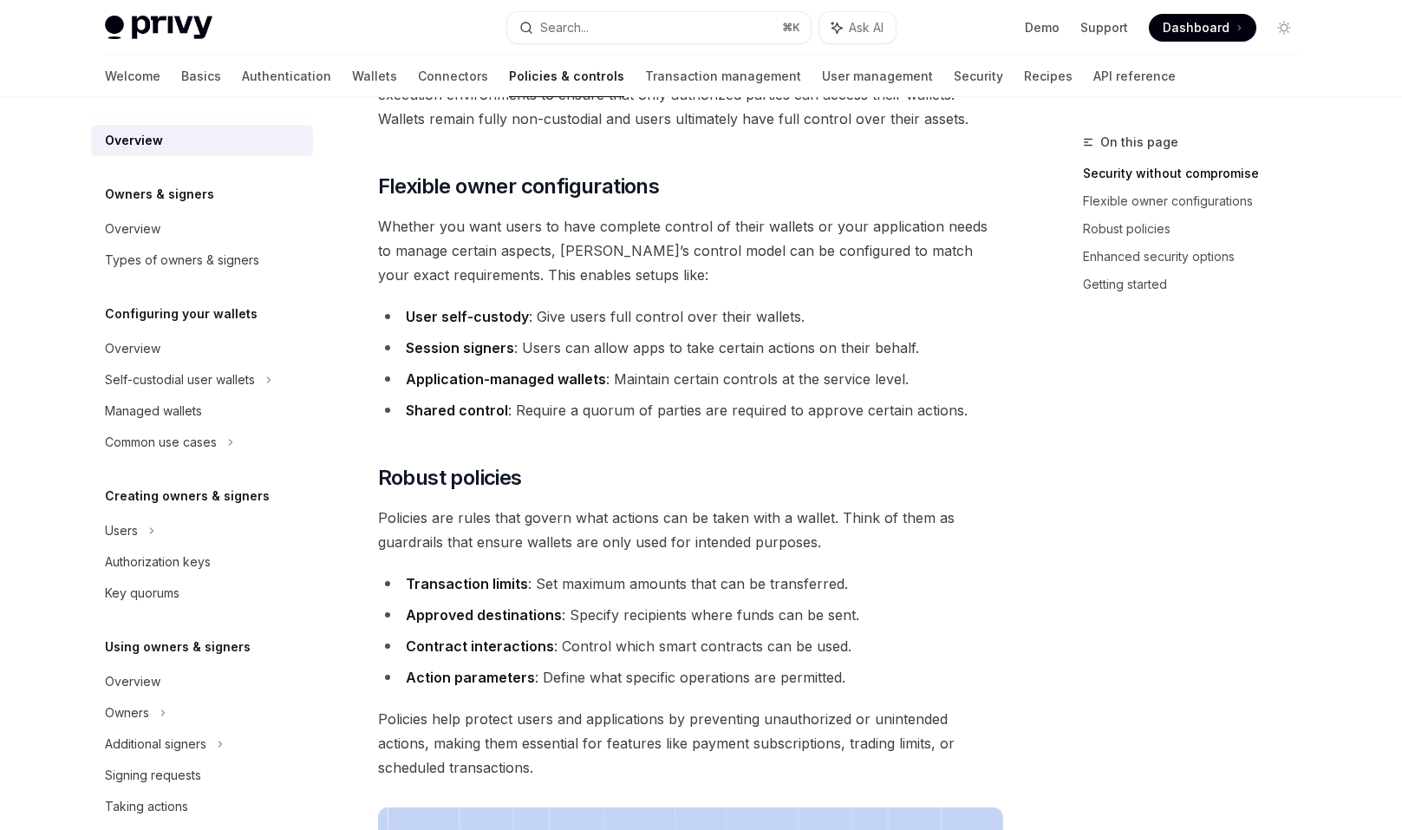
scroll to position [316, 0]
